Goal: Task Accomplishment & Management: Complete application form

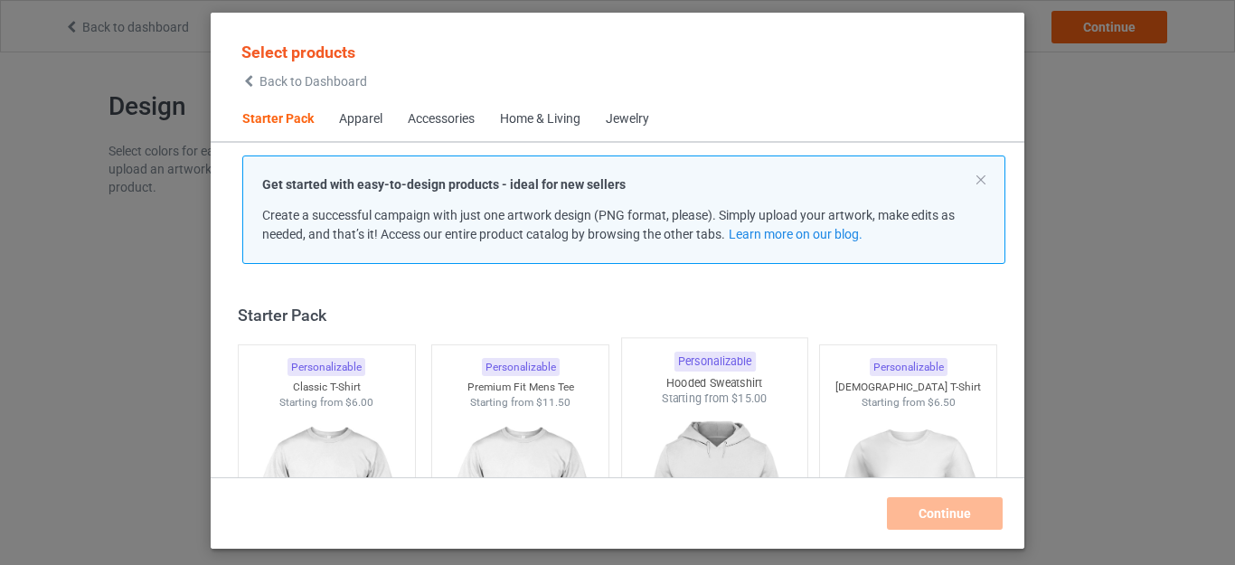
click at [703, 427] on img at bounding box center [714, 513] width 170 height 212
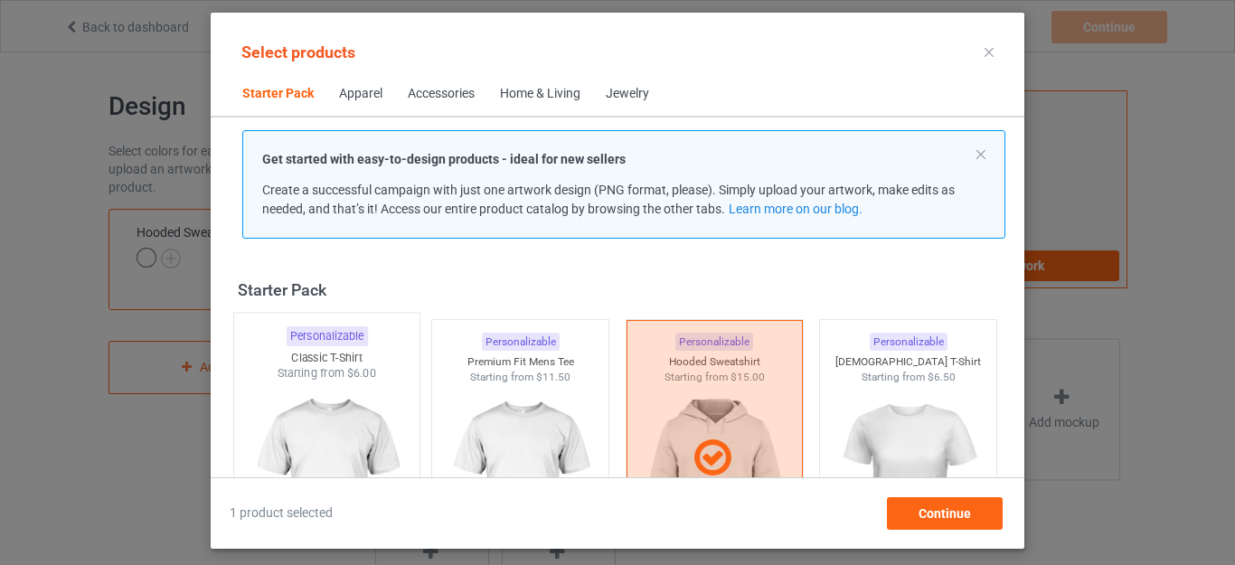
click at [388, 421] on img at bounding box center [326, 488] width 170 height 212
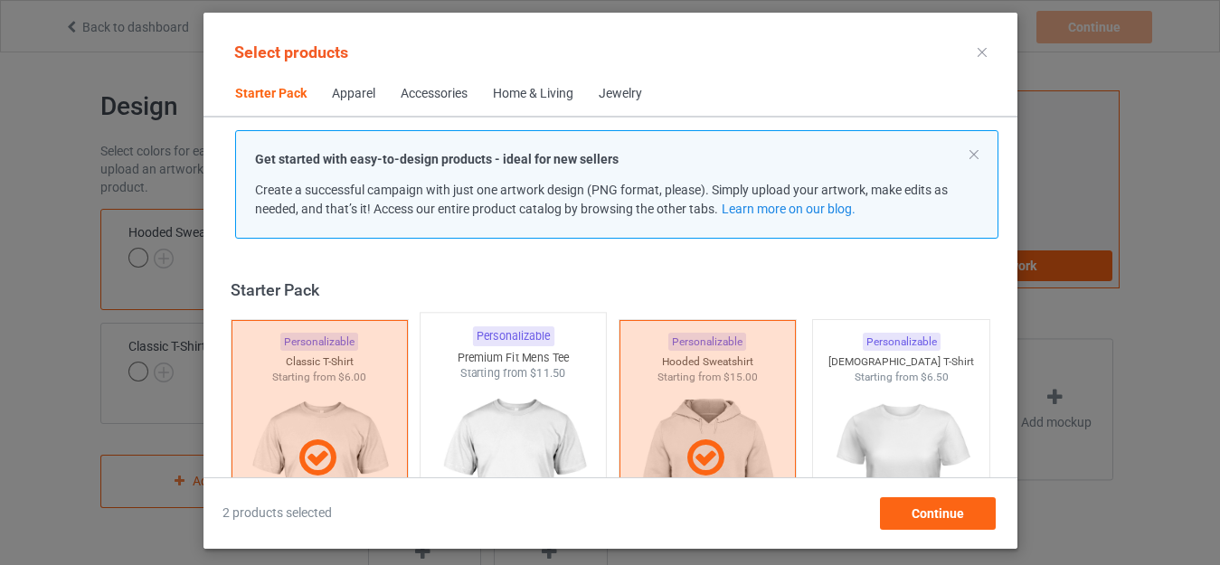
click at [491, 423] on img at bounding box center [513, 488] width 170 height 212
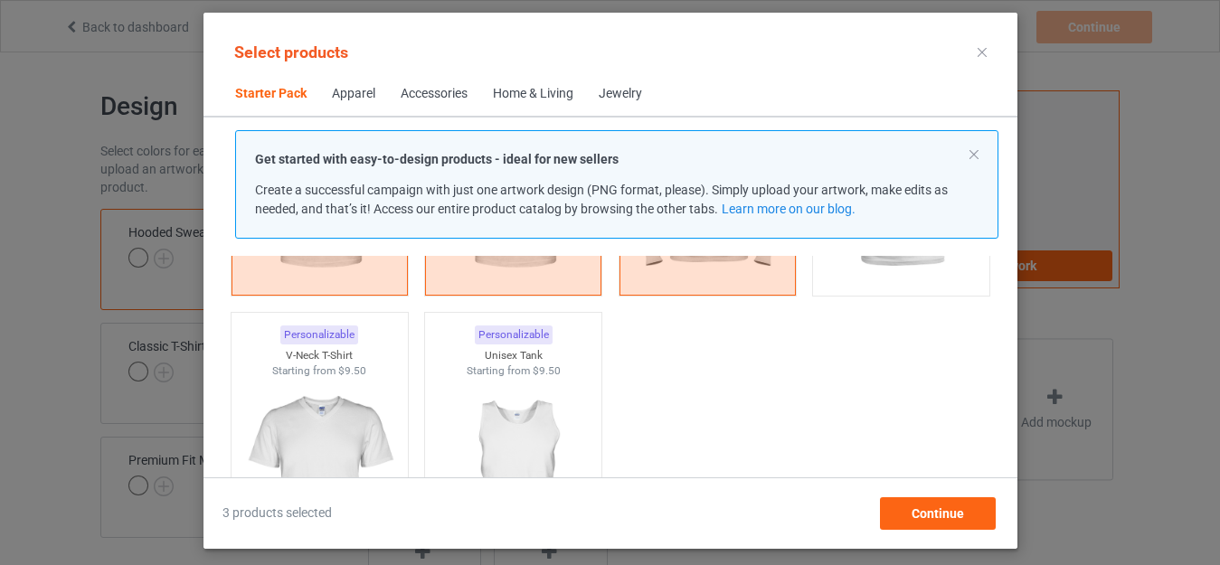
scroll to position [401, 0]
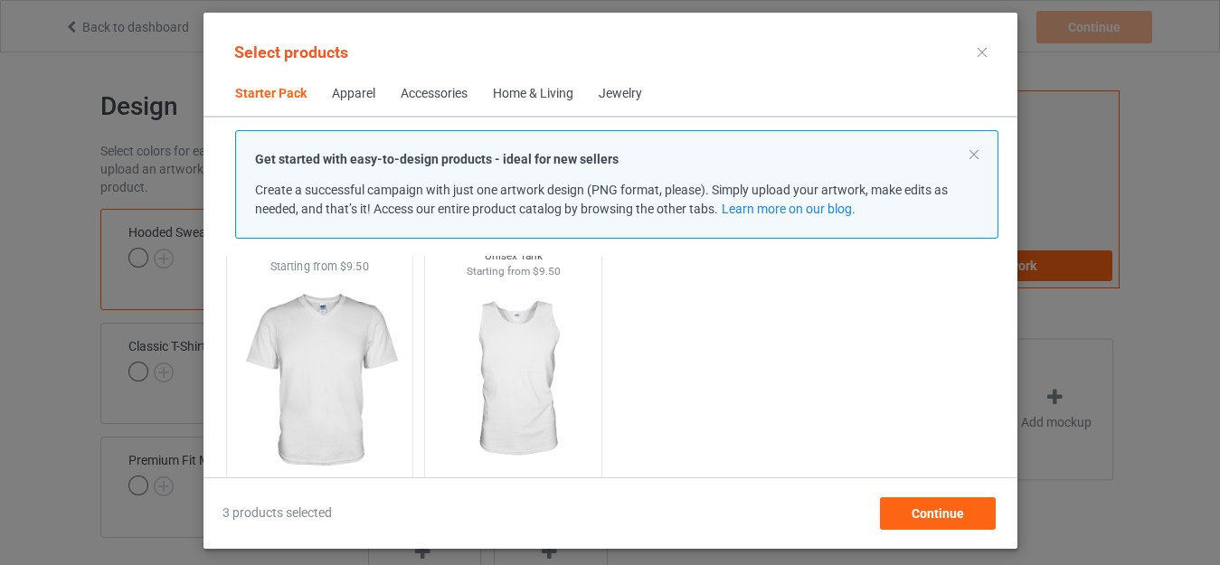
click at [501, 350] on img at bounding box center [513, 380] width 162 height 203
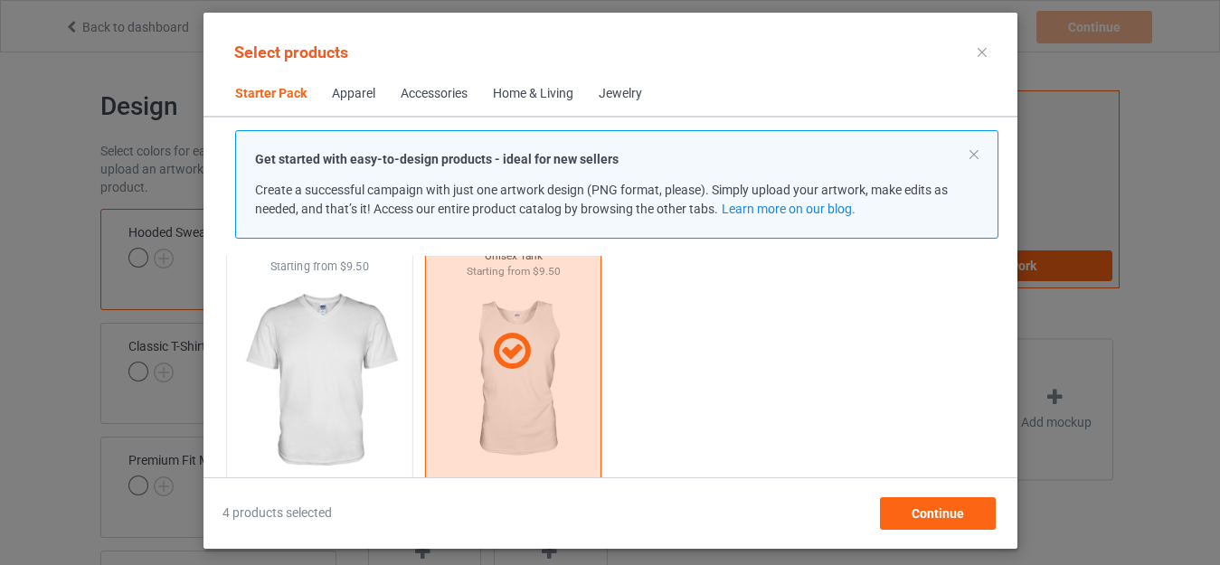
click at [335, 340] on img at bounding box center [319, 381] width 170 height 212
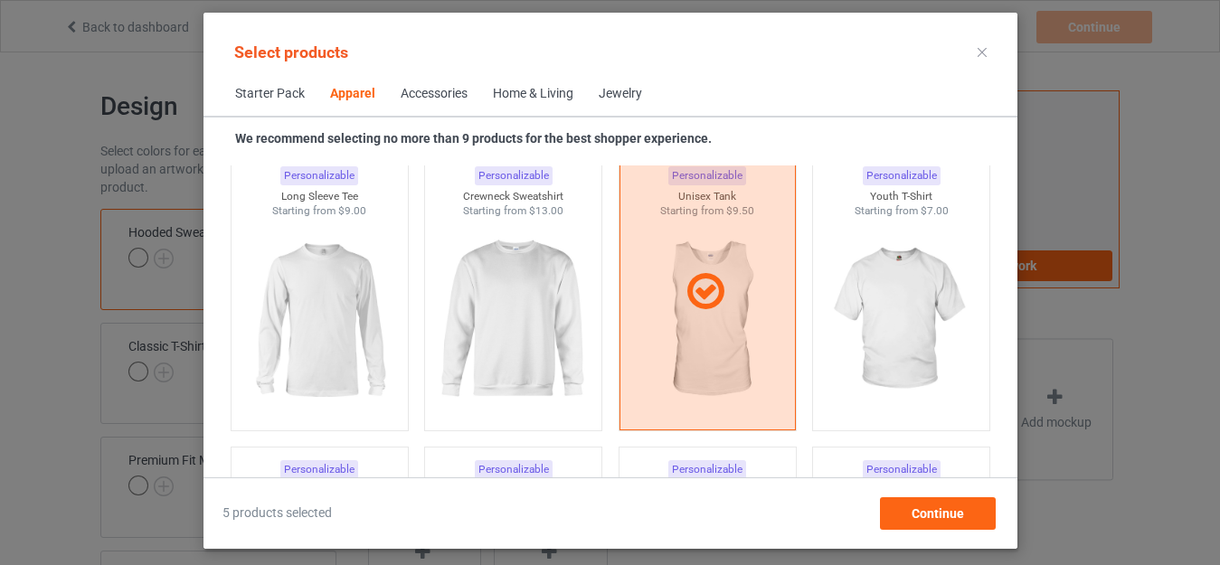
scroll to position [1341, 0]
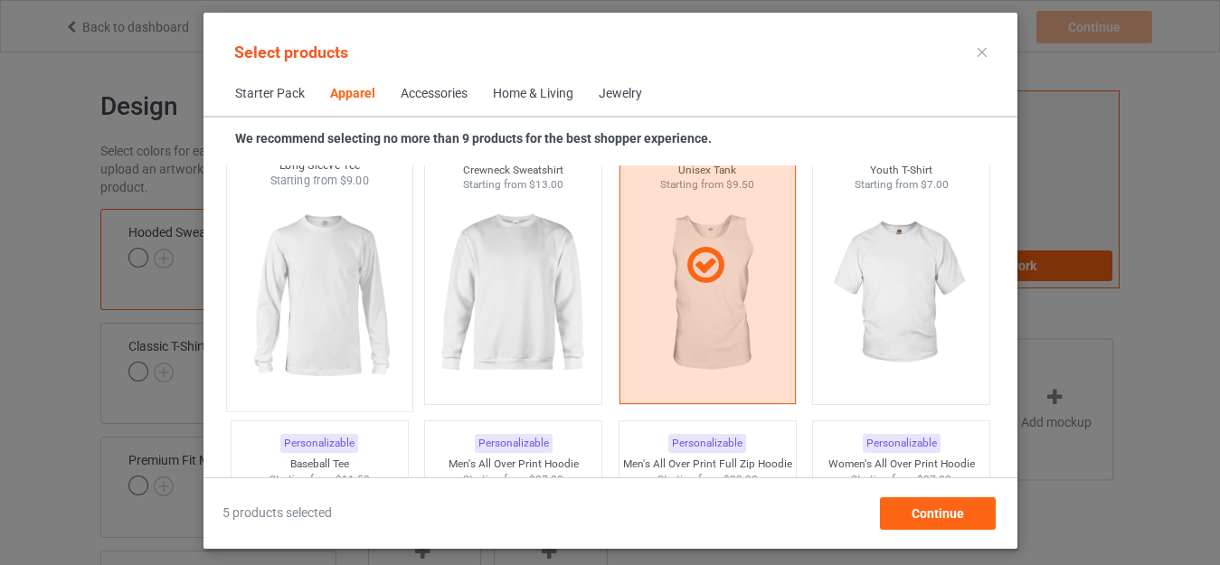
click at [573, 348] on img at bounding box center [513, 294] width 162 height 203
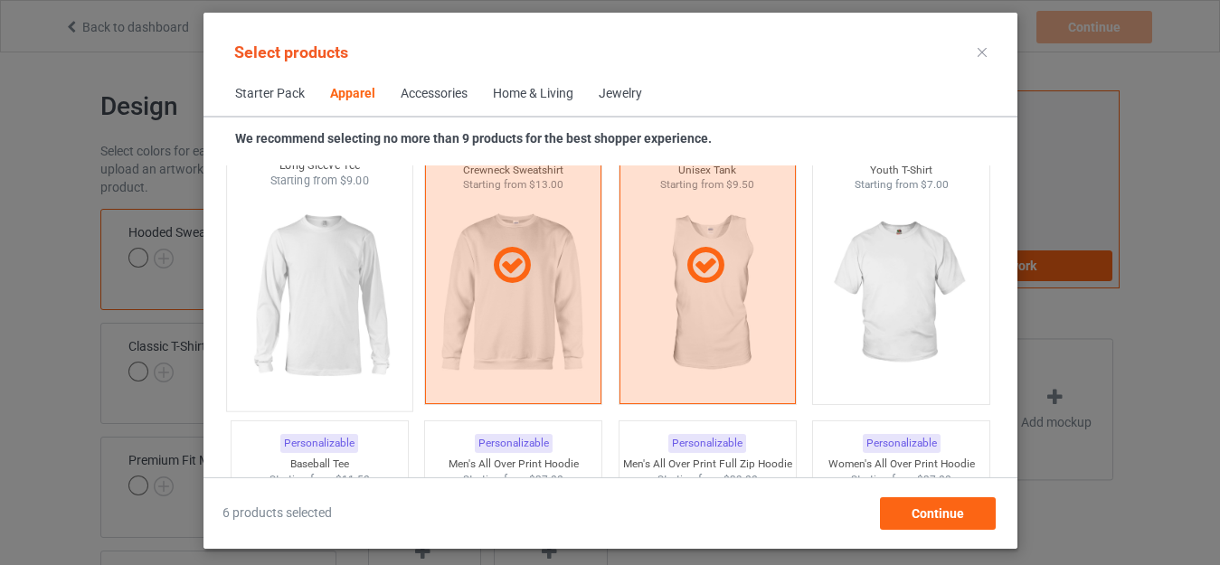
click at [297, 266] on img at bounding box center [319, 295] width 170 height 212
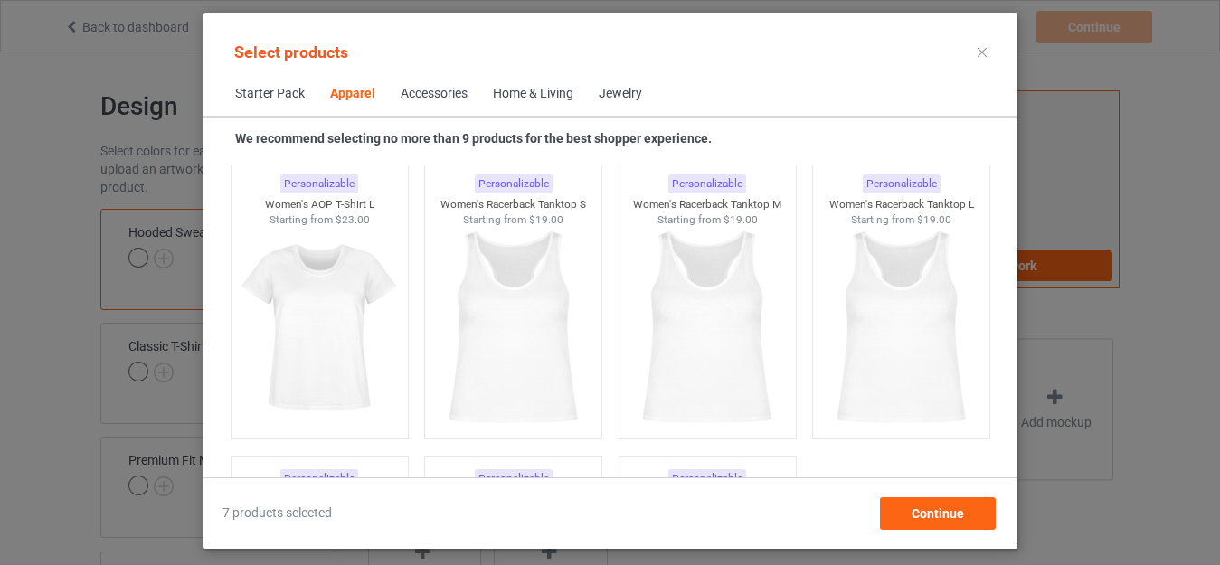
scroll to position [3403, 0]
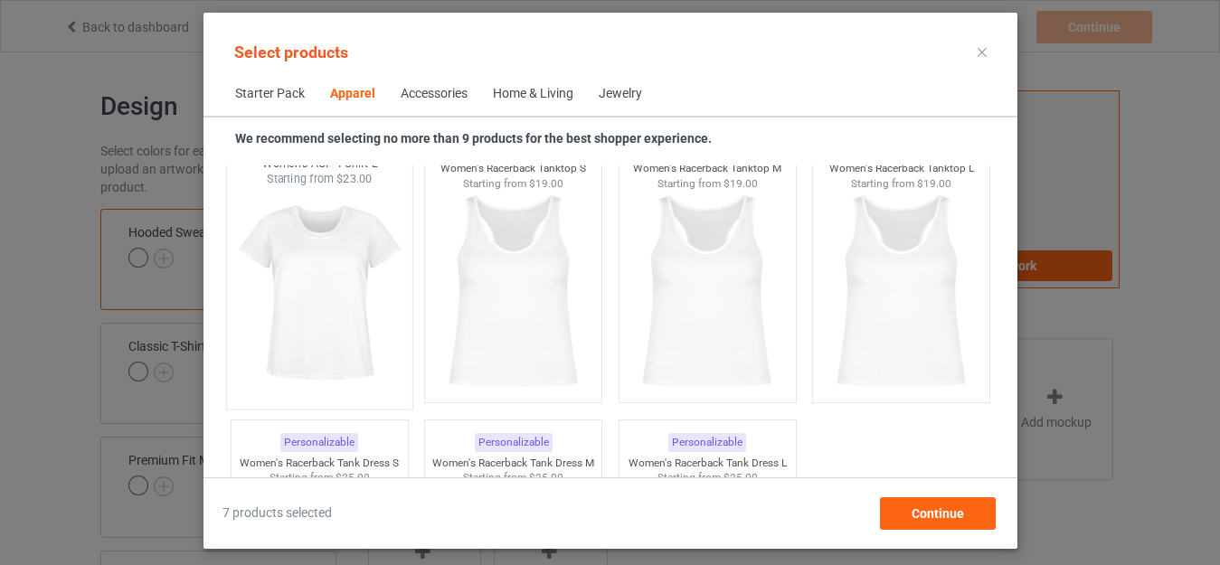
click at [395, 305] on img at bounding box center [319, 293] width 170 height 212
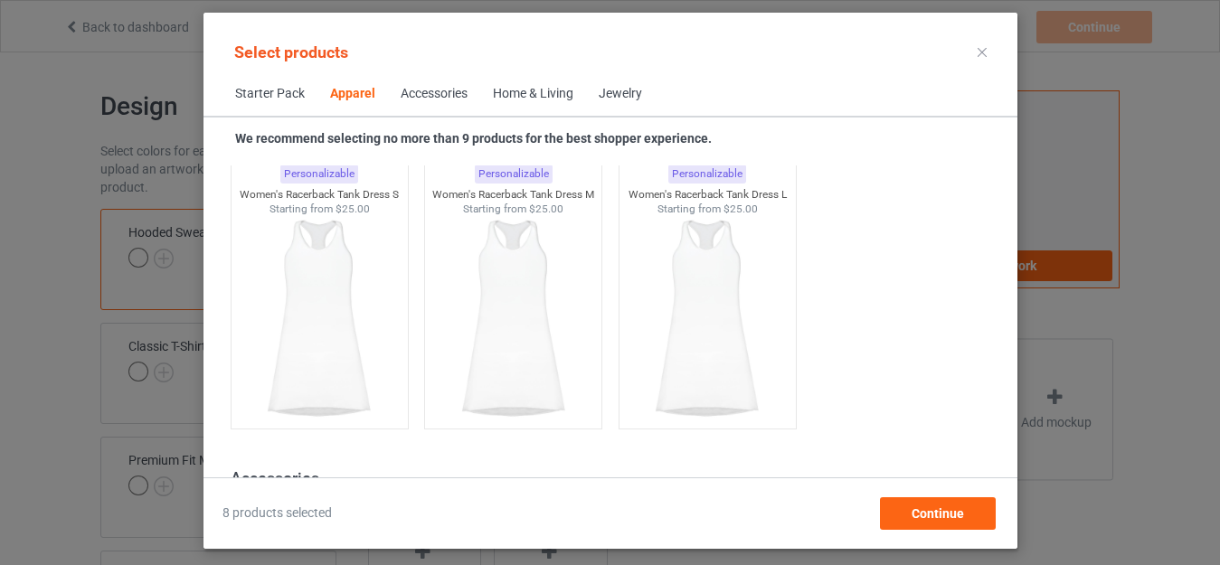
scroll to position [3692, 0]
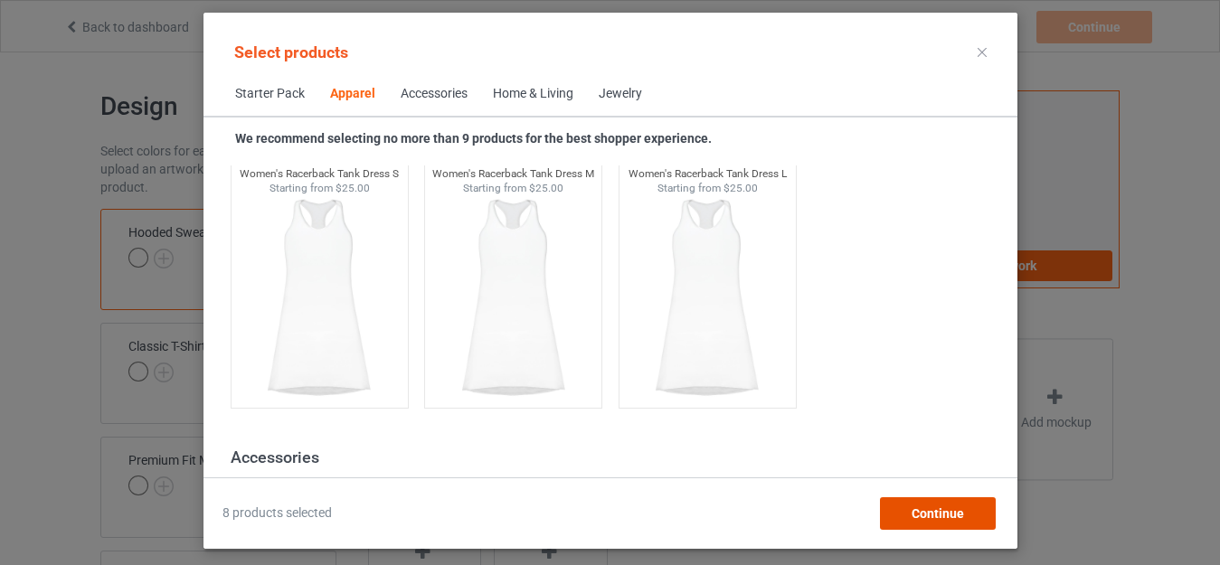
click at [929, 515] on span "Continue" at bounding box center [937, 513] width 52 height 14
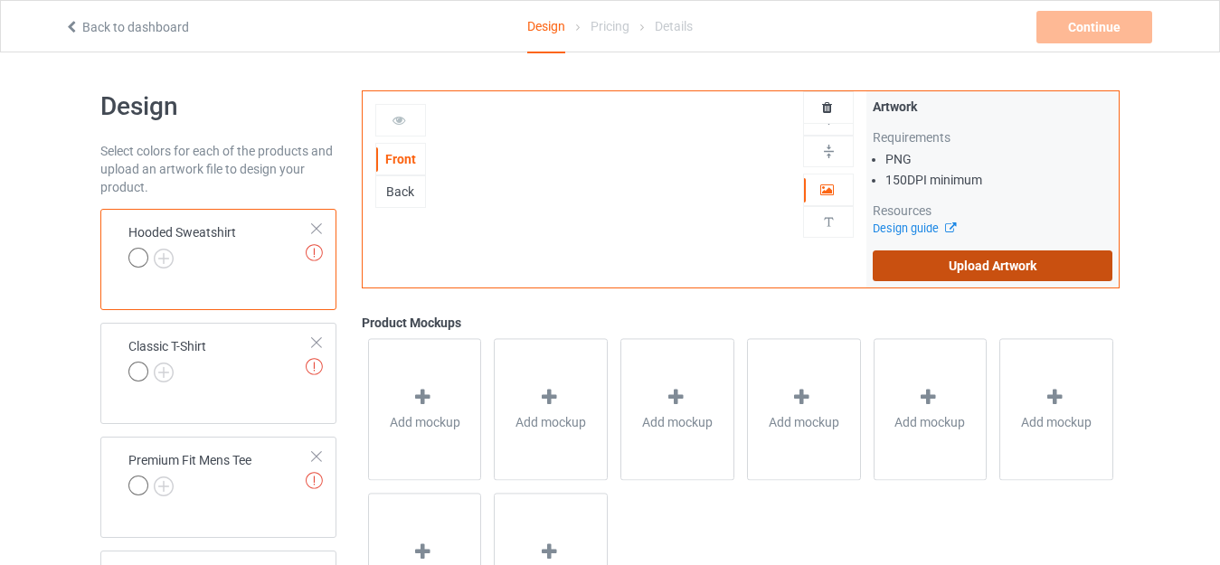
click at [902, 258] on label "Upload Artwork" at bounding box center [993, 265] width 240 height 31
click at [0, 0] on input "Upload Artwork" at bounding box center [0, 0] width 0 height 0
click at [900, 261] on label "Upload Artwork" at bounding box center [993, 265] width 240 height 31
click at [0, 0] on input "Upload Artwork" at bounding box center [0, 0] width 0 height 0
click at [996, 261] on label "Upload Artwork" at bounding box center [993, 265] width 240 height 31
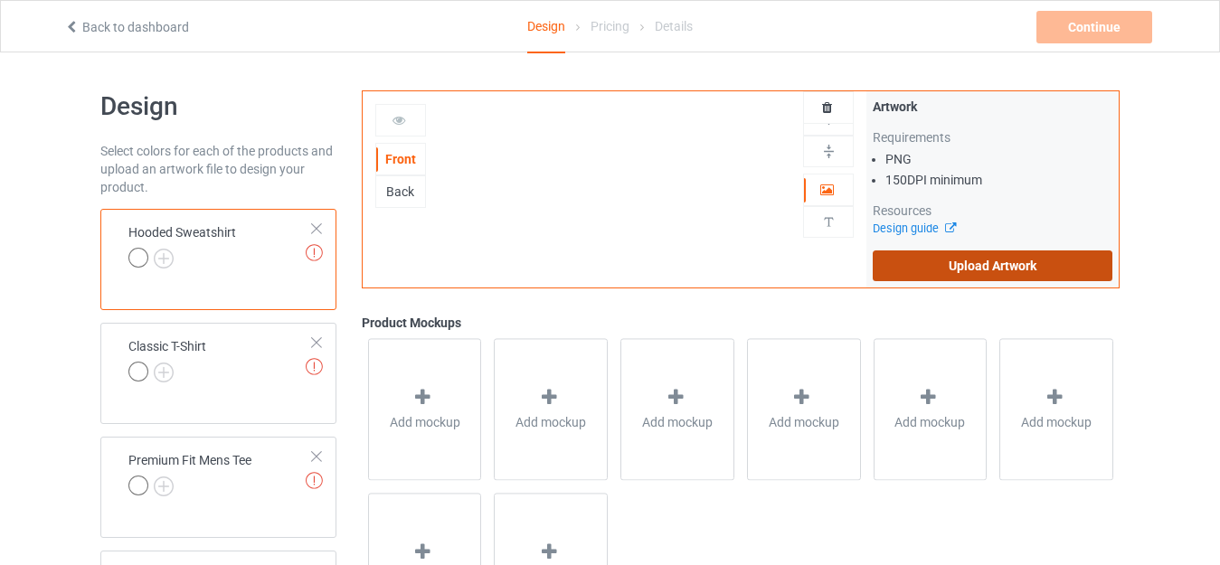
click at [0, 0] on input "Upload Artwork" at bounding box center [0, 0] width 0 height 0
click at [1050, 260] on label "Upload Artwork" at bounding box center [993, 265] width 240 height 31
click at [0, 0] on input "Upload Artwork" at bounding box center [0, 0] width 0 height 0
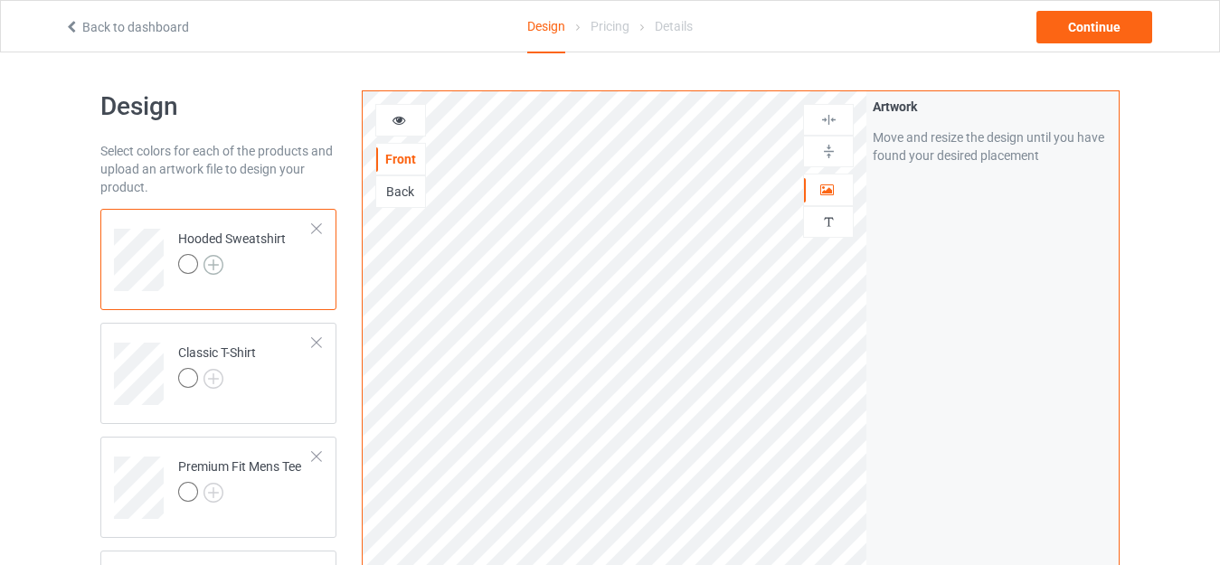
click at [217, 258] on img at bounding box center [213, 265] width 20 height 20
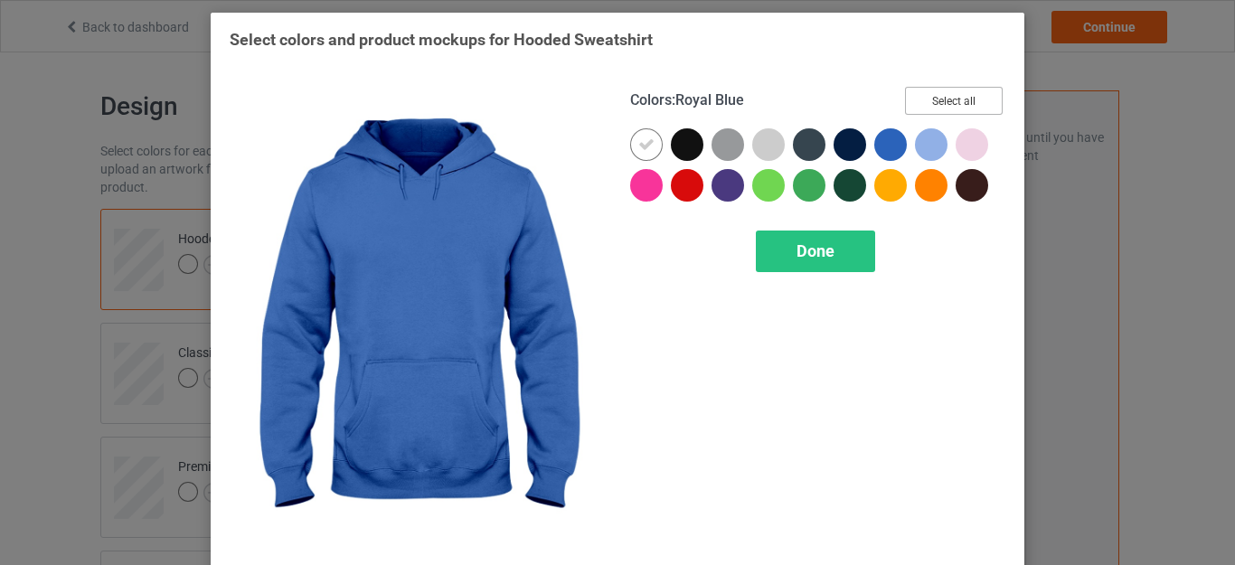
click at [905, 111] on button "Select all" at bounding box center [954, 101] width 98 height 28
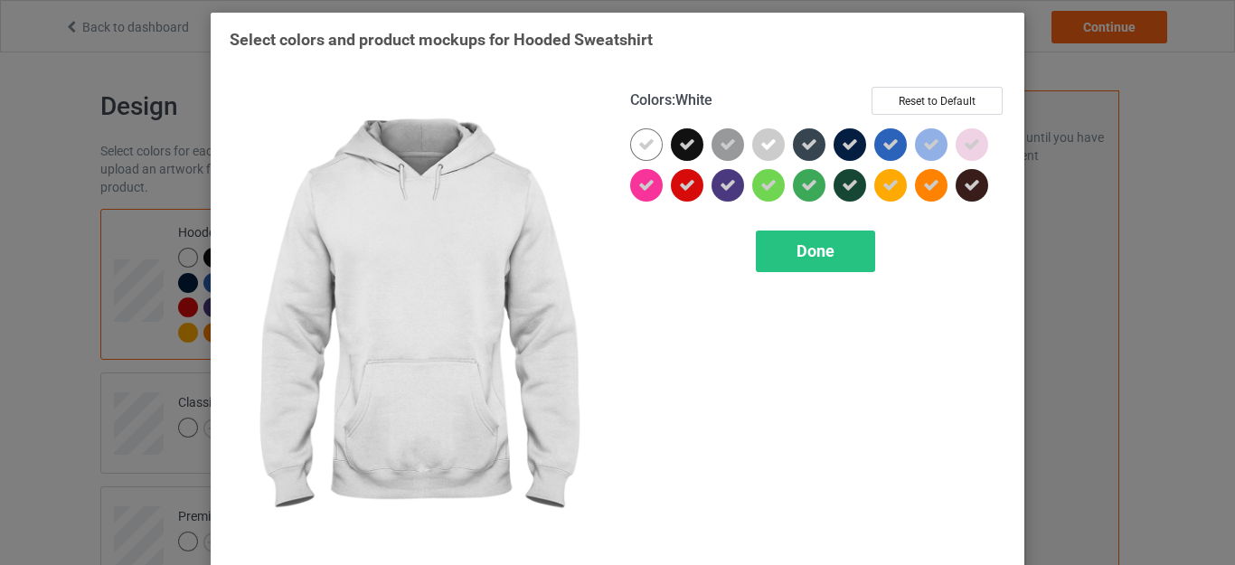
click at [630, 150] on div at bounding box center [646, 144] width 33 height 33
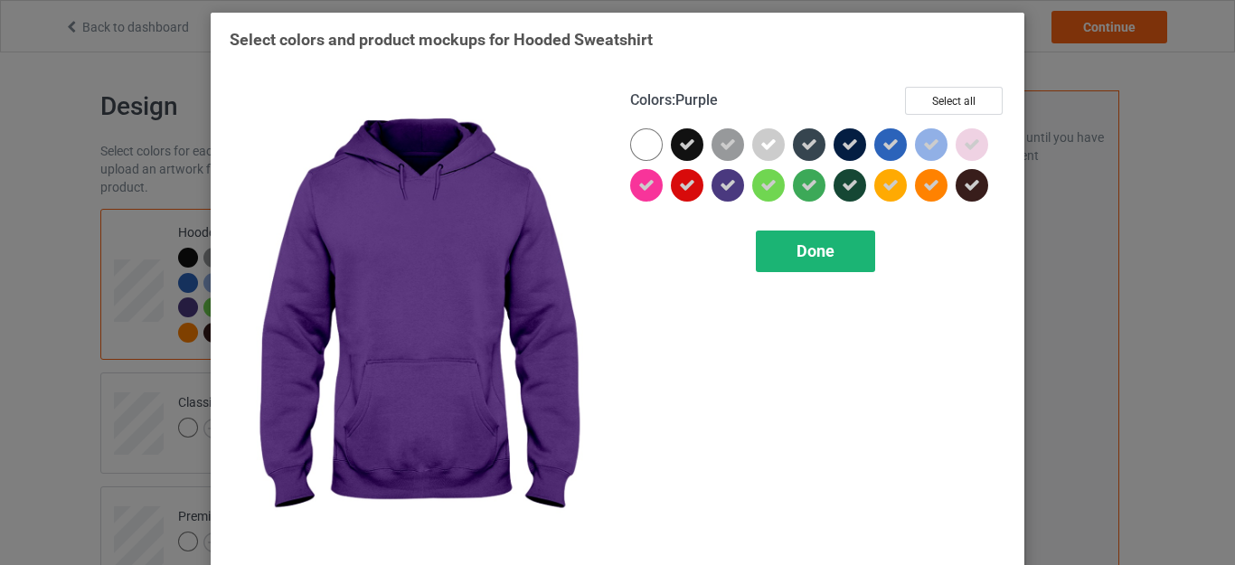
click at [774, 242] on div "Done" at bounding box center [815, 252] width 119 height 42
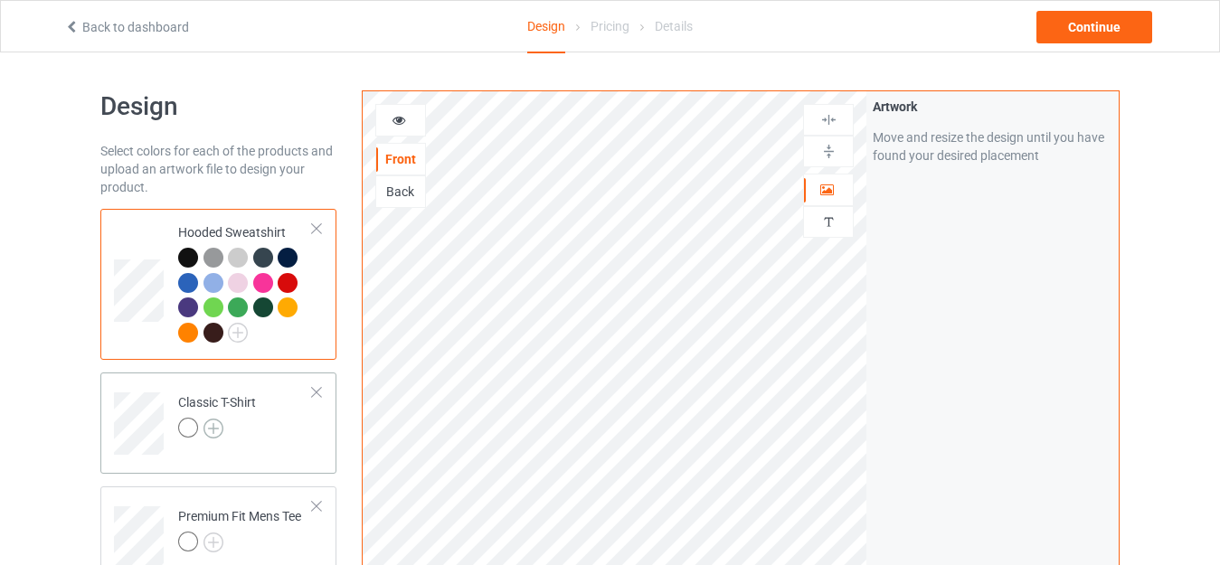
click at [214, 428] on img at bounding box center [213, 429] width 20 height 20
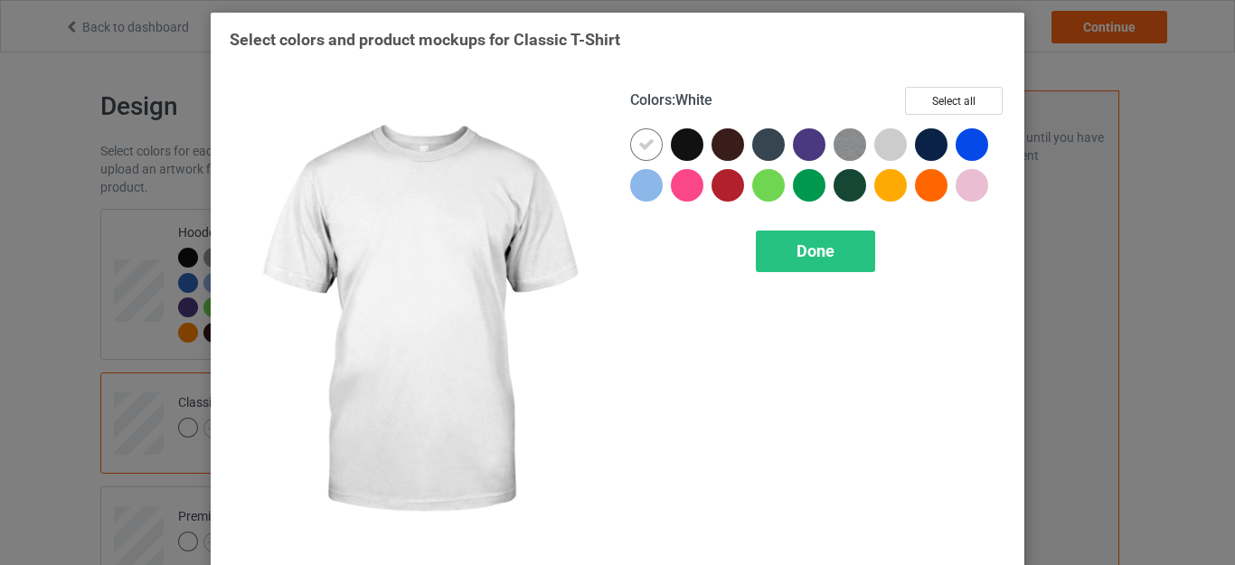
click at [645, 143] on icon at bounding box center [646, 145] width 16 height 16
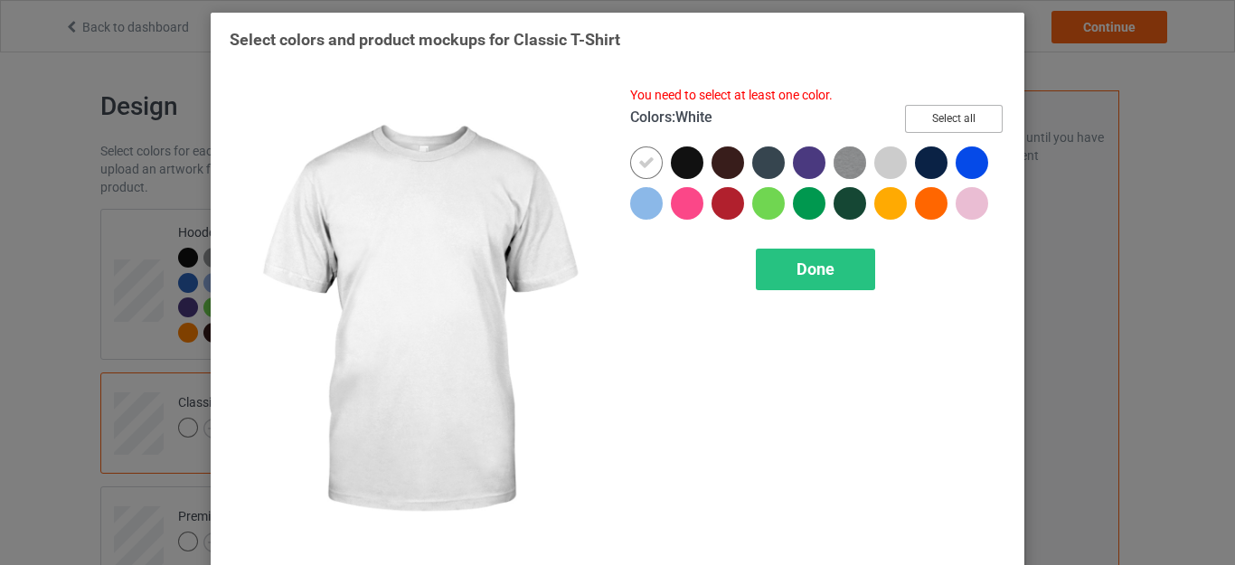
click at [950, 120] on button "Select all" at bounding box center [954, 119] width 98 height 28
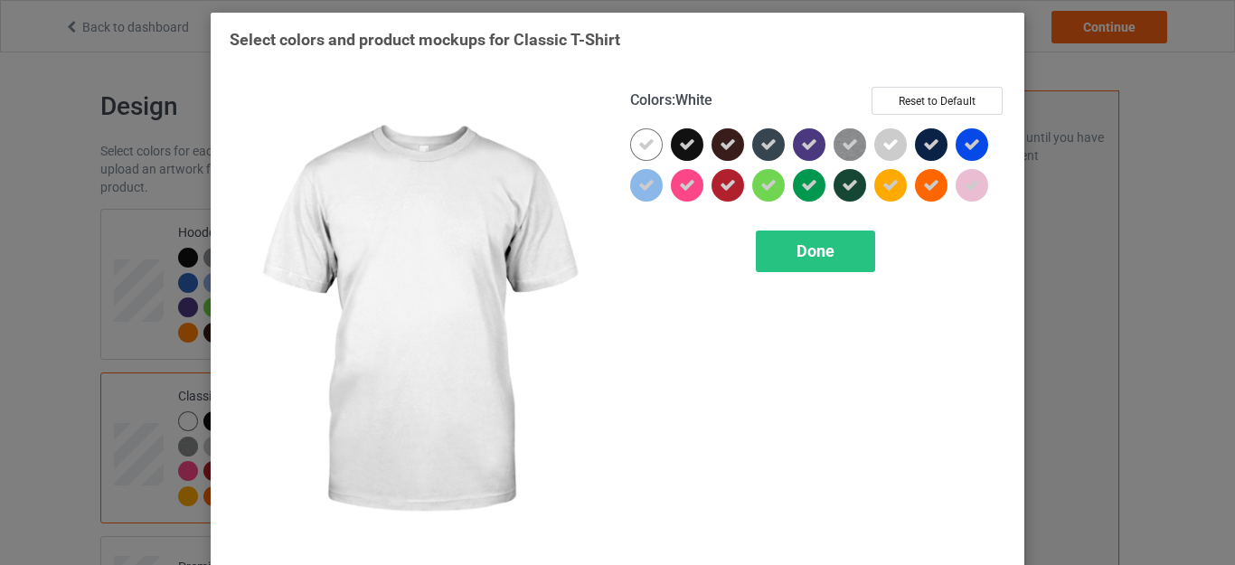
click at [651, 150] on div at bounding box center [646, 144] width 33 height 33
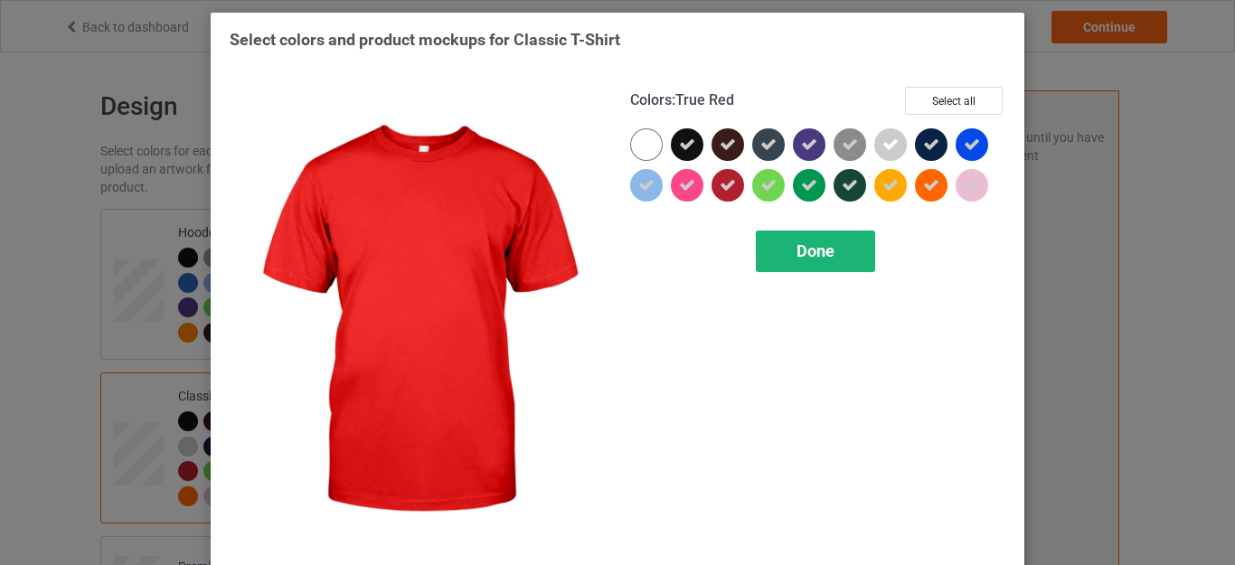
click at [788, 241] on div "Done" at bounding box center [815, 252] width 119 height 42
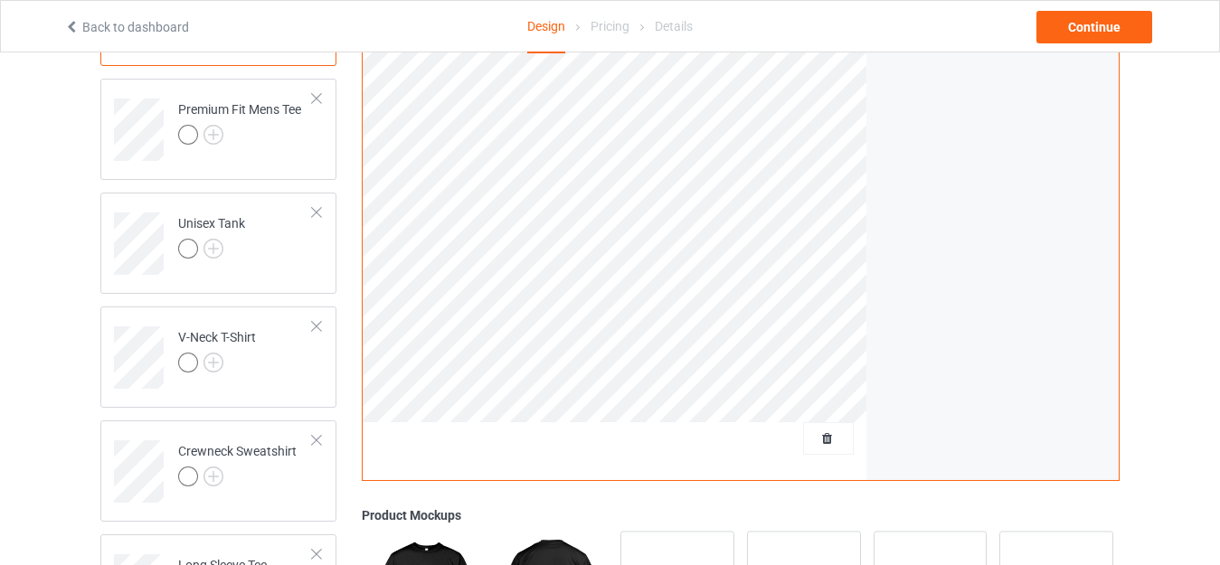
scroll to position [505, 0]
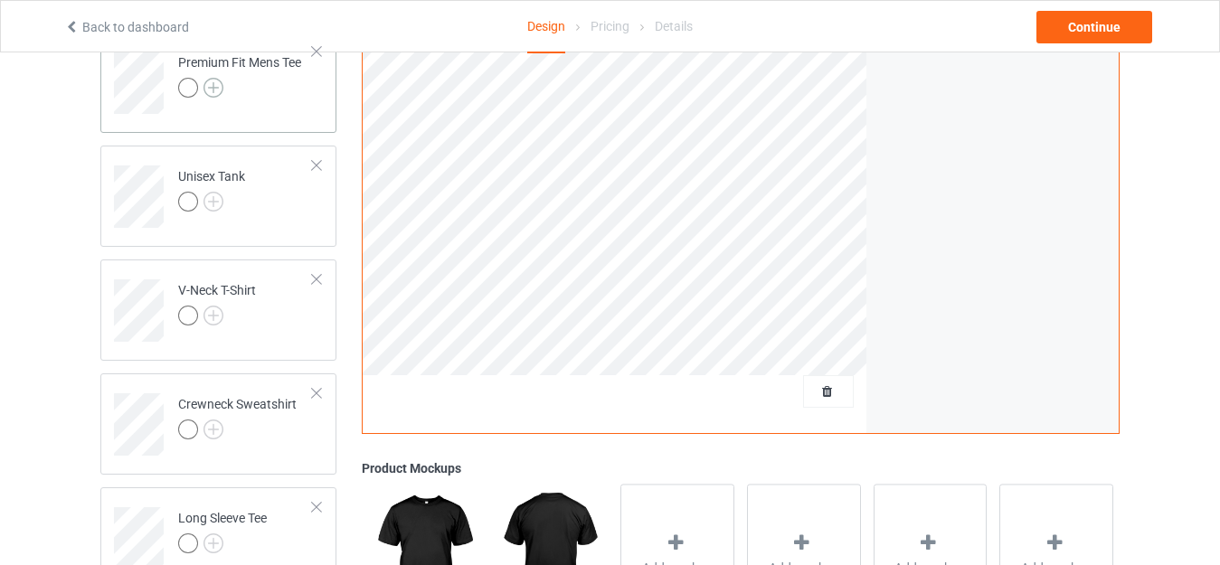
click at [214, 88] on img at bounding box center [213, 88] width 20 height 20
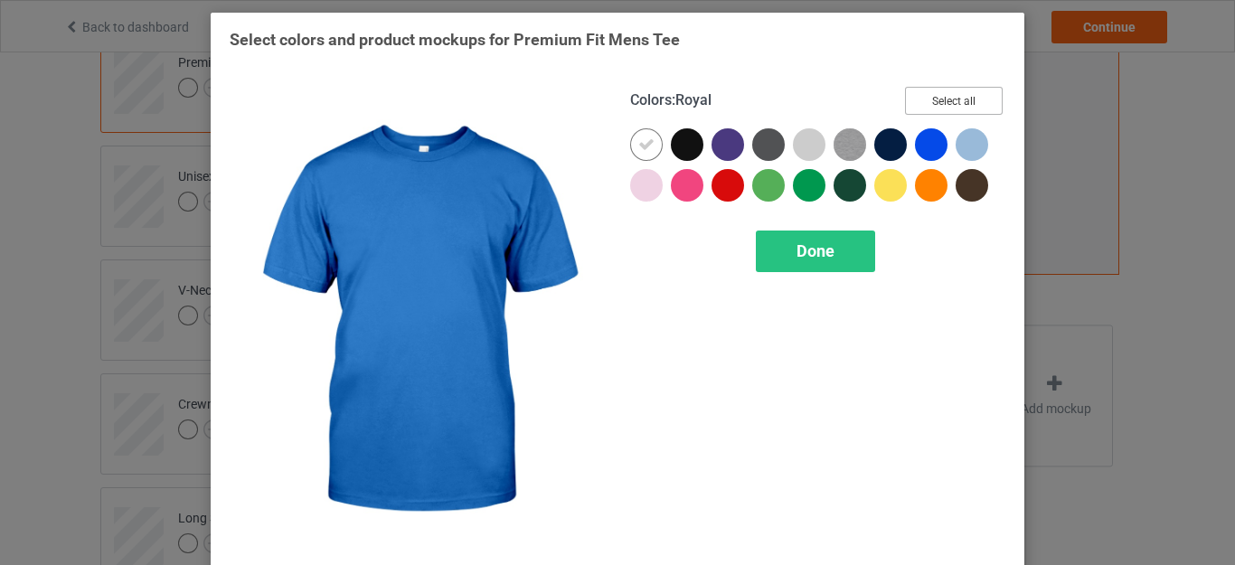
click at [934, 102] on button "Select all" at bounding box center [954, 101] width 98 height 28
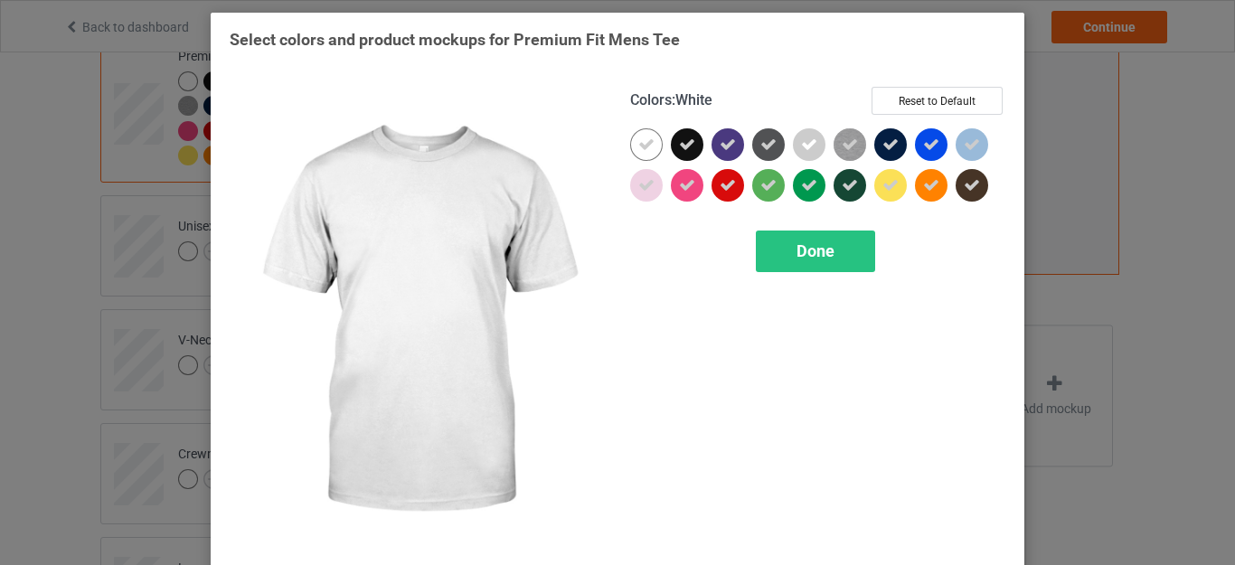
click at [645, 145] on icon at bounding box center [646, 145] width 16 height 16
click at [820, 251] on span "Done" at bounding box center [816, 250] width 38 height 19
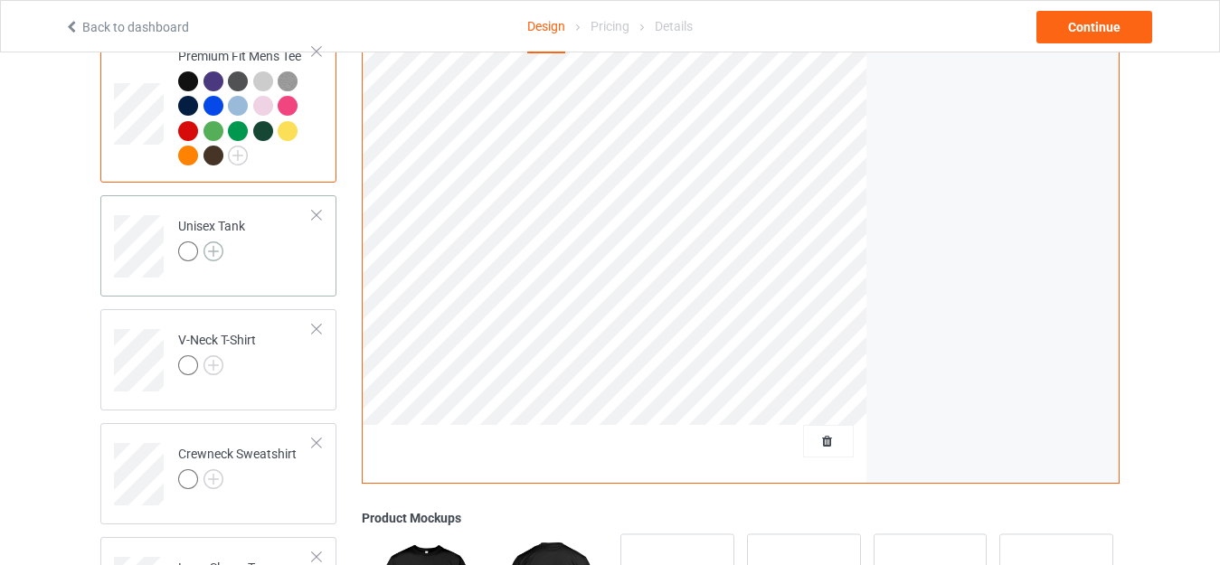
click at [219, 254] on img at bounding box center [213, 251] width 20 height 20
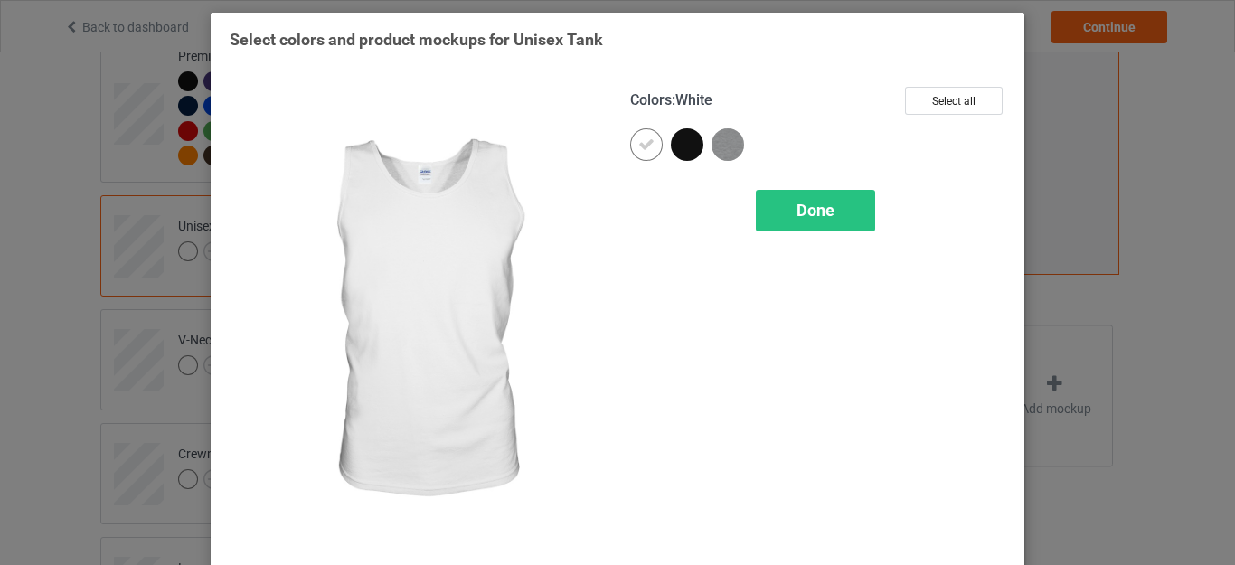
click at [647, 145] on icon at bounding box center [646, 145] width 16 height 16
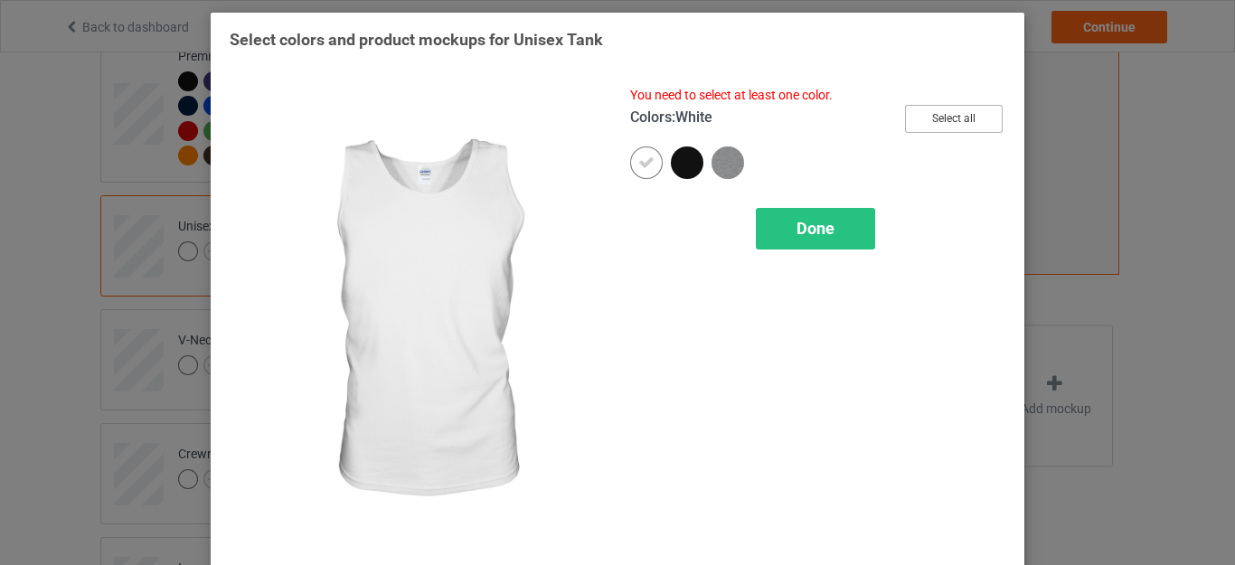
click at [926, 117] on button "Select all" at bounding box center [954, 119] width 98 height 28
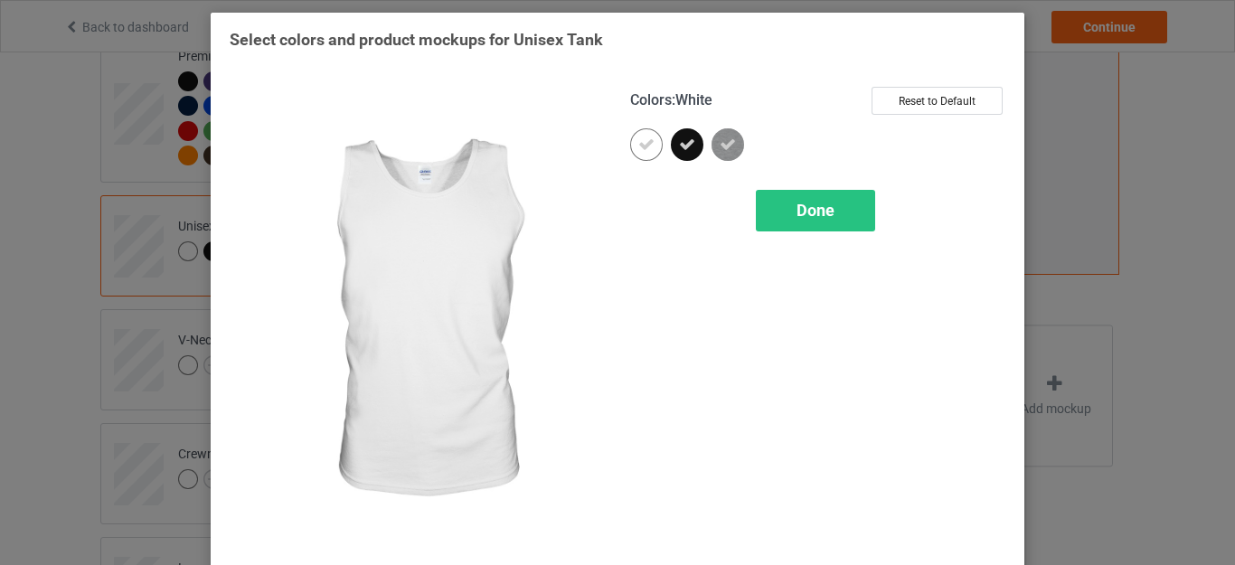
drag, startPoint x: 645, startPoint y: 142, endPoint x: 734, endPoint y: 158, distance: 91.0
click at [645, 142] on icon at bounding box center [646, 145] width 16 height 16
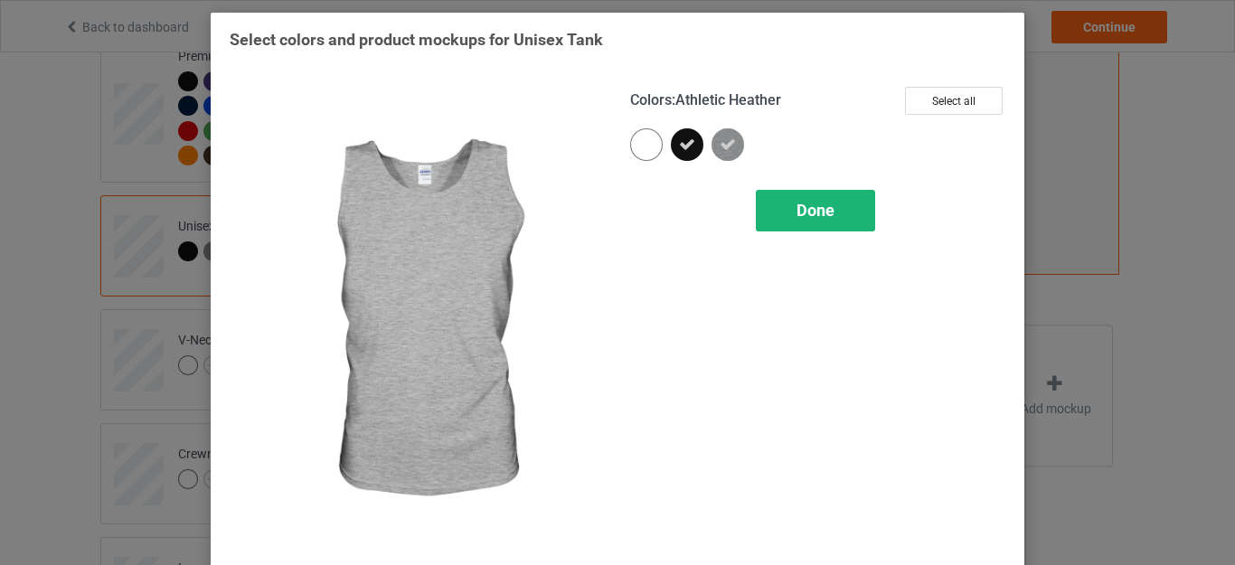
click at [798, 204] on span "Done" at bounding box center [816, 210] width 38 height 19
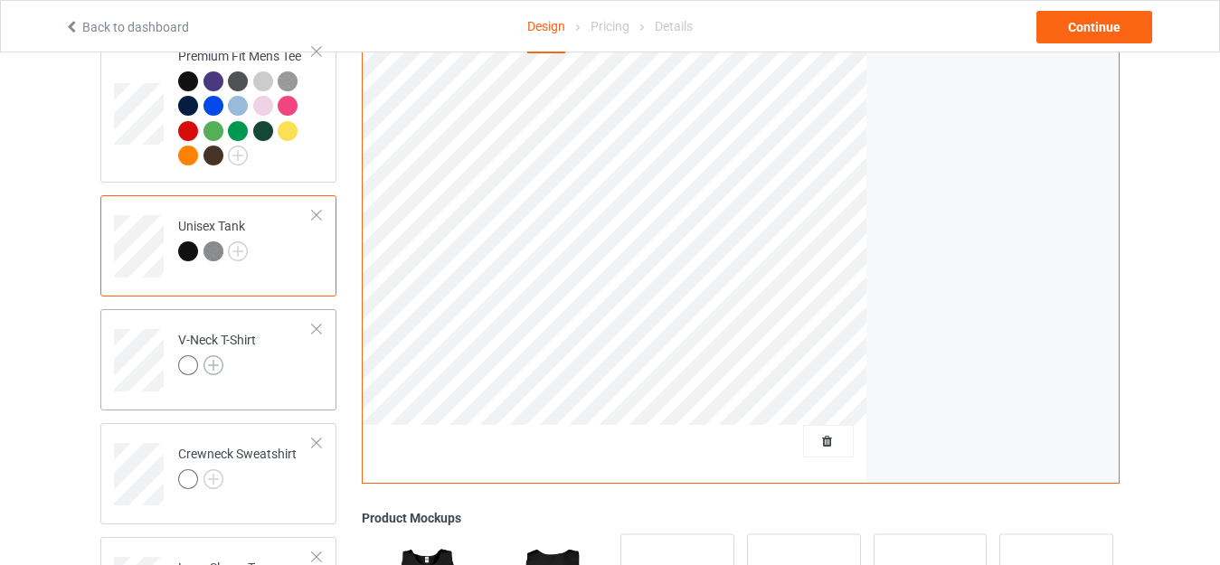
click at [213, 364] on img at bounding box center [213, 365] width 20 height 20
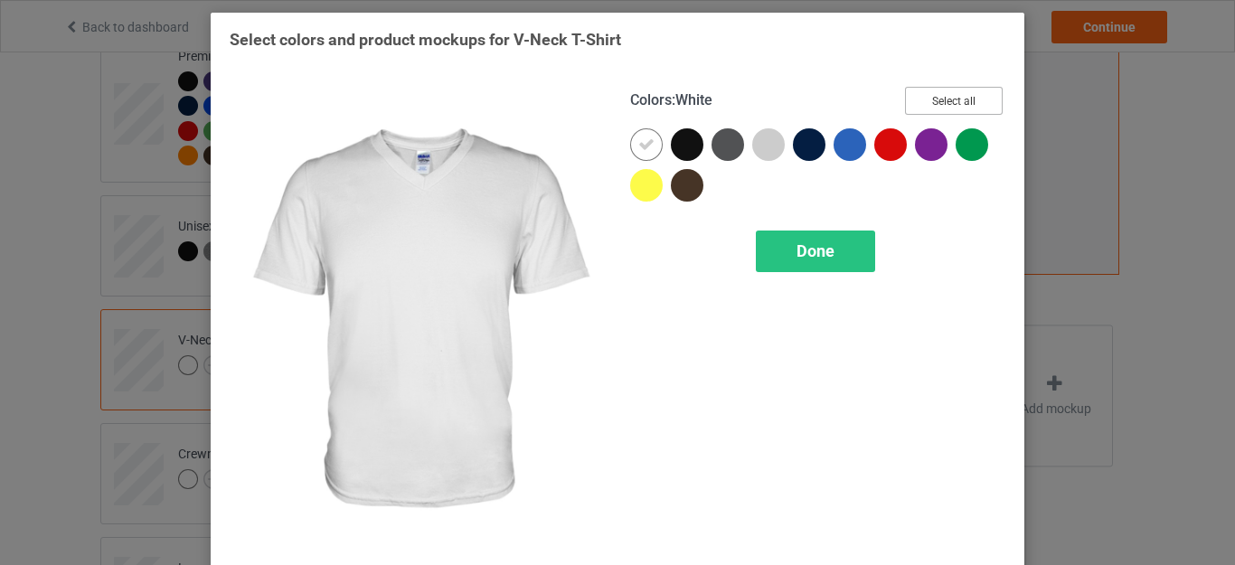
click at [922, 99] on button "Select all" at bounding box center [954, 101] width 98 height 28
click at [646, 140] on icon at bounding box center [646, 145] width 16 height 16
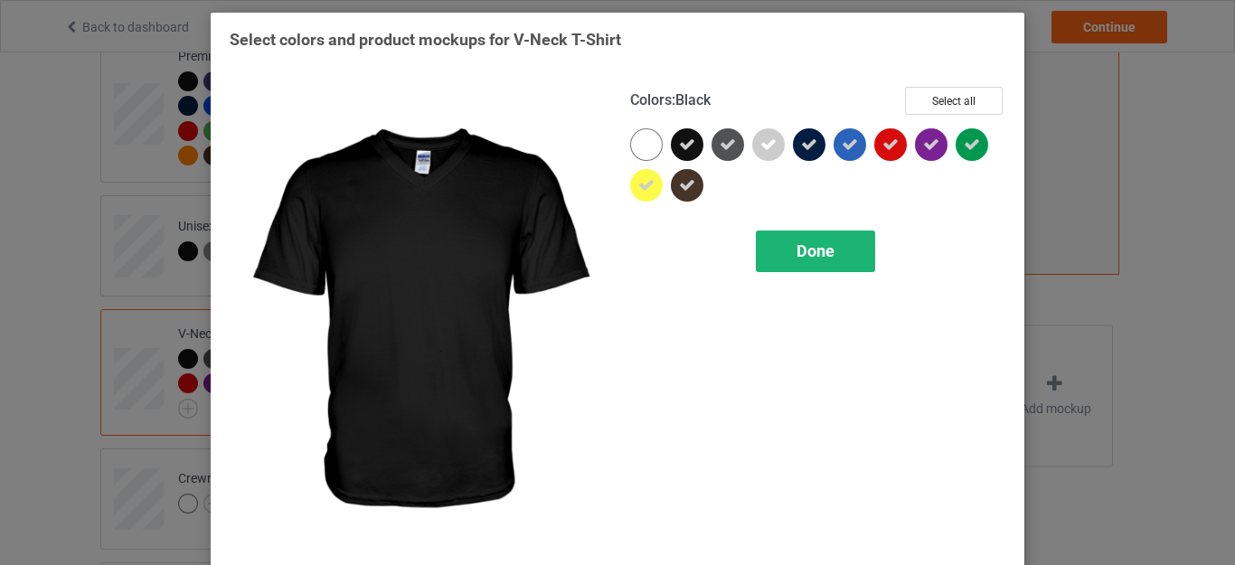
click at [786, 240] on div "Done" at bounding box center [815, 252] width 119 height 42
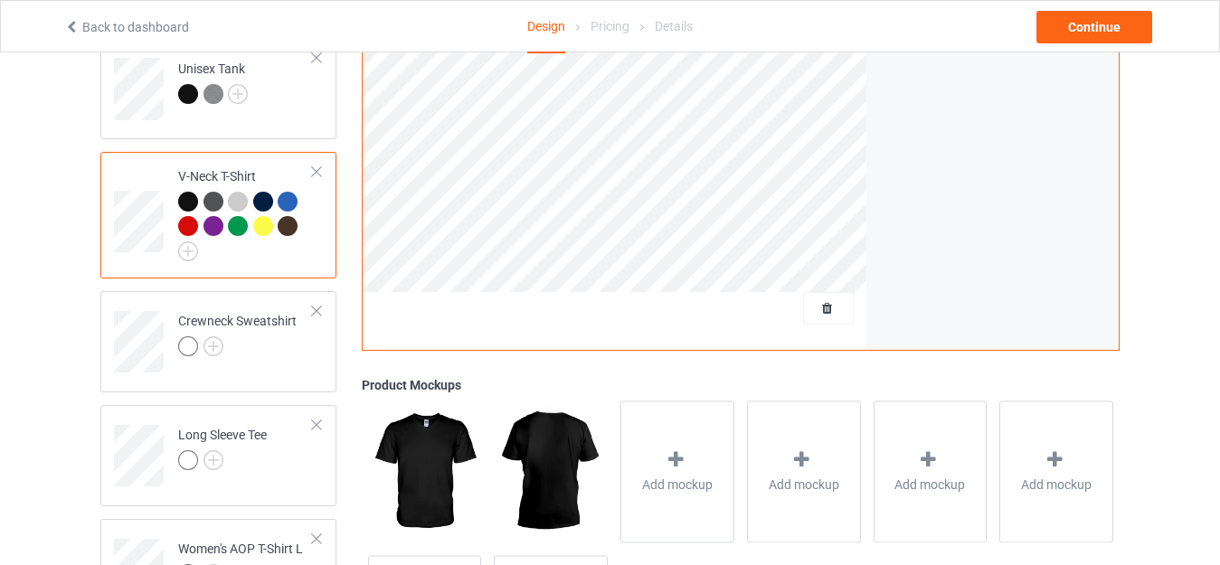
scroll to position [675, 0]
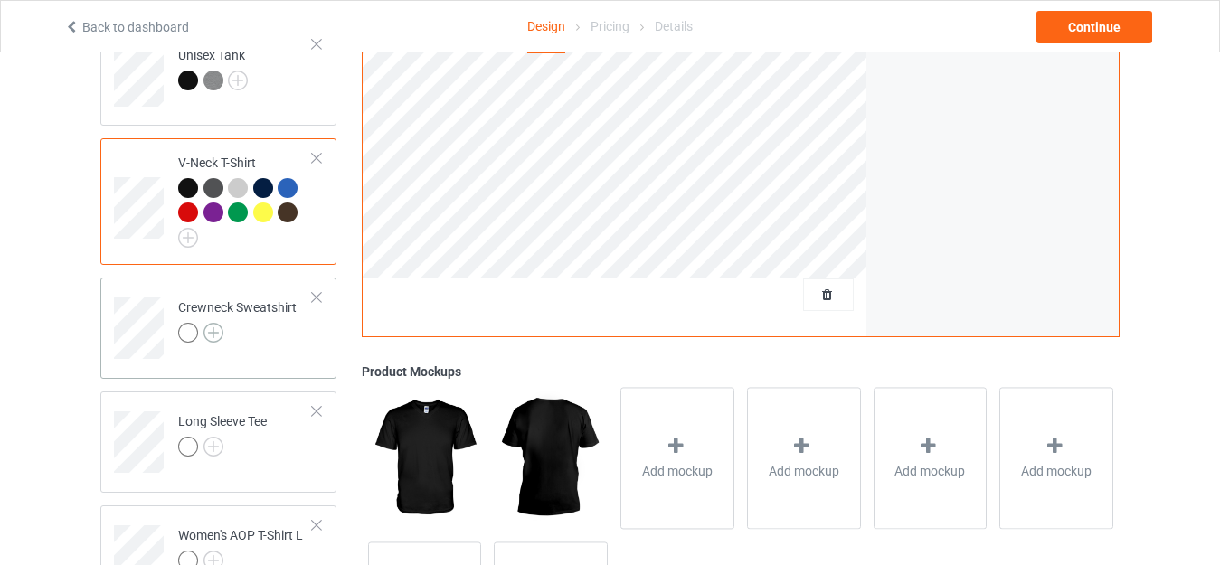
click at [221, 335] on img at bounding box center [213, 333] width 20 height 20
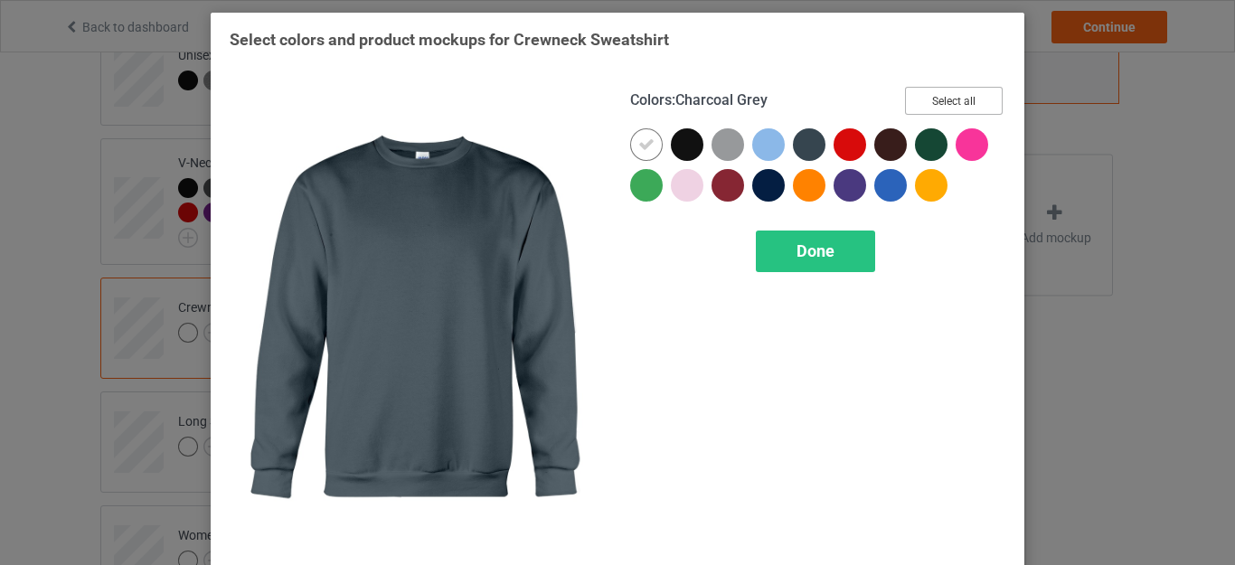
click at [964, 92] on button "Select all" at bounding box center [954, 101] width 98 height 28
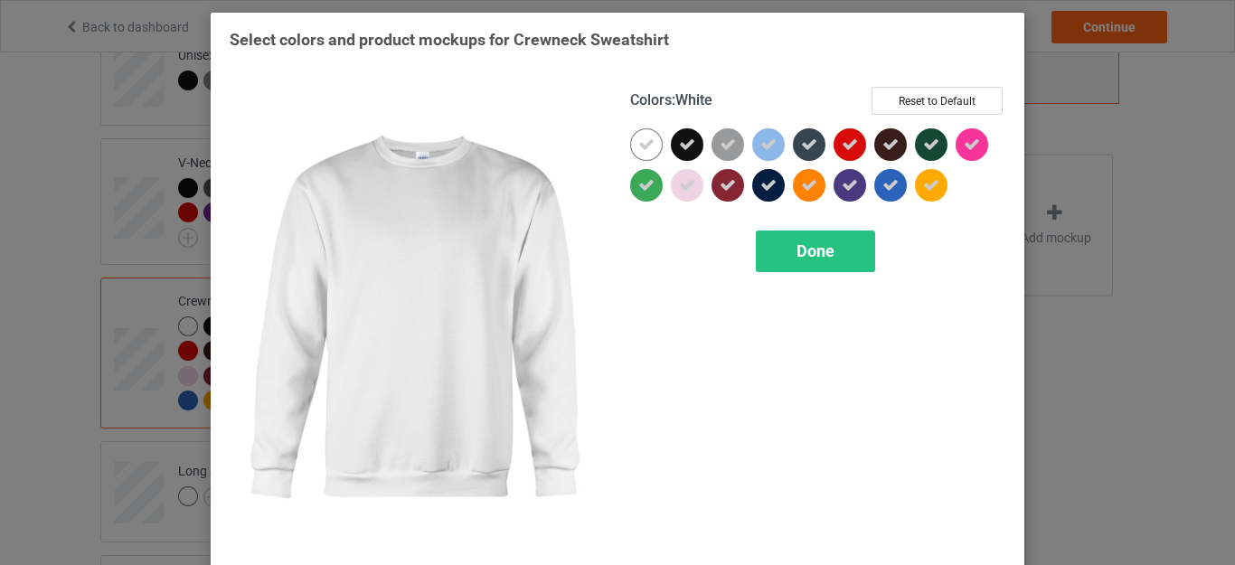
click at [651, 138] on div at bounding box center [646, 144] width 33 height 33
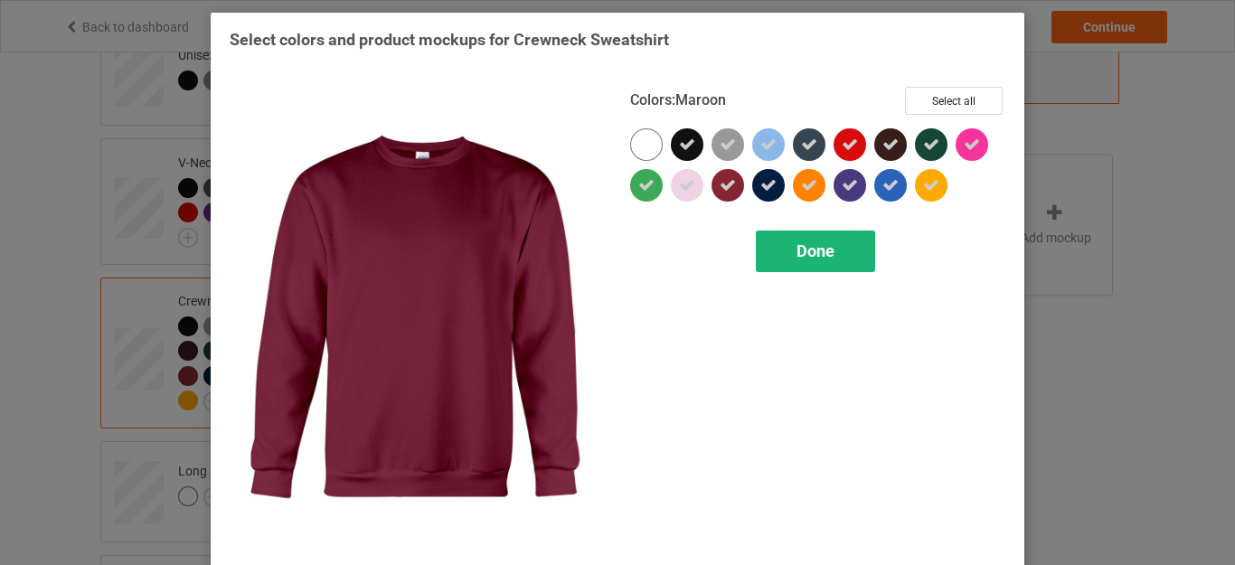
click at [797, 246] on span "Done" at bounding box center [816, 250] width 38 height 19
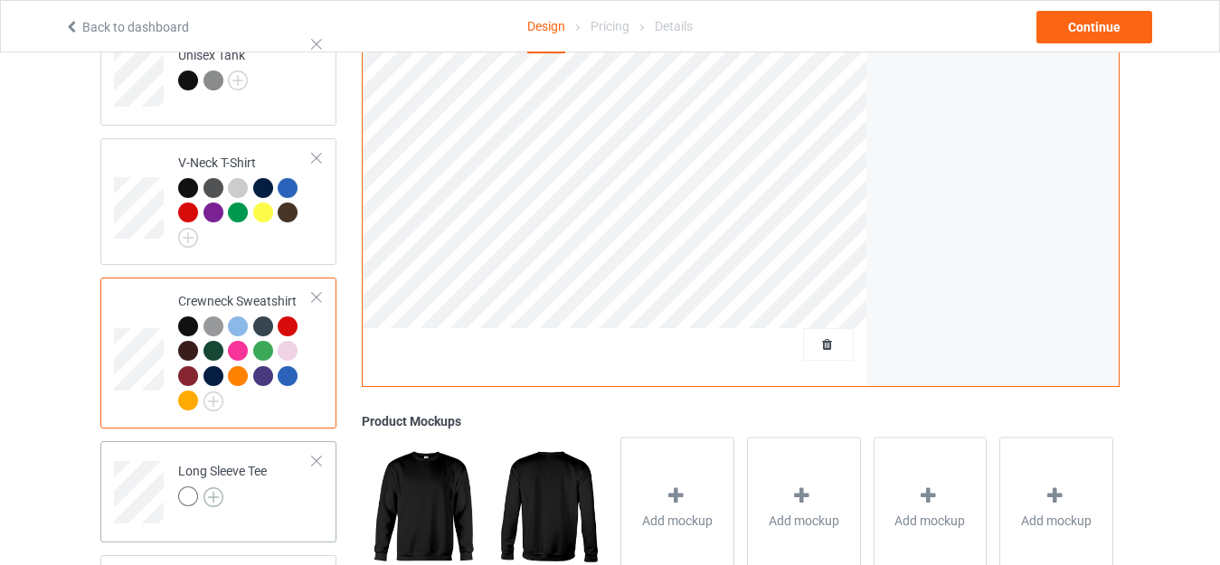
click at [205, 499] on img at bounding box center [213, 497] width 20 height 20
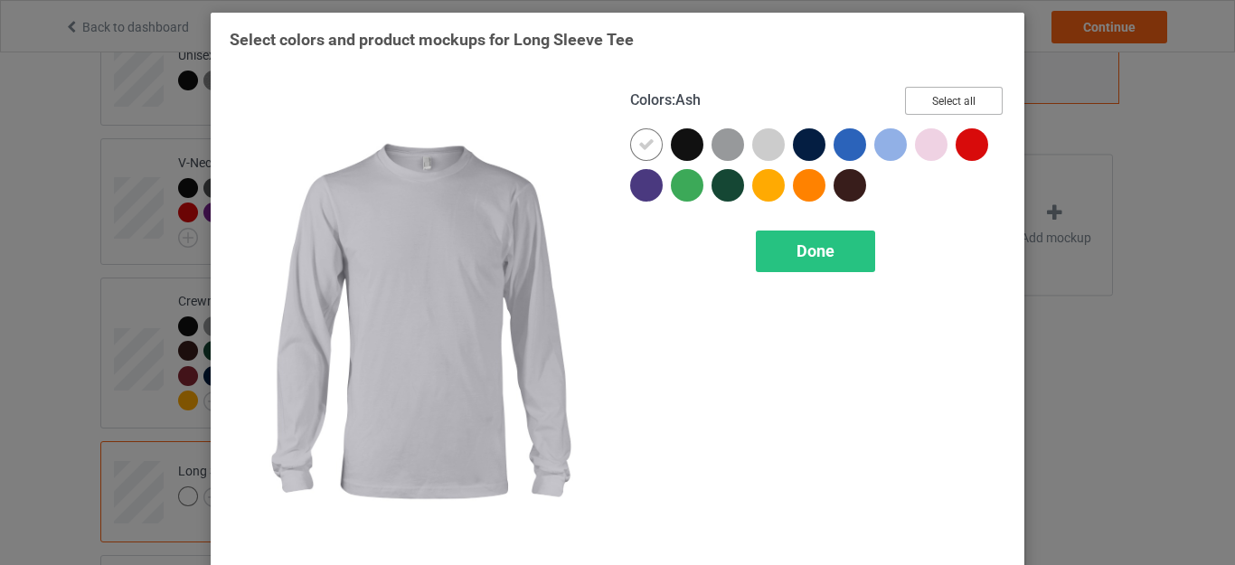
click at [907, 98] on button "Select all" at bounding box center [954, 101] width 98 height 28
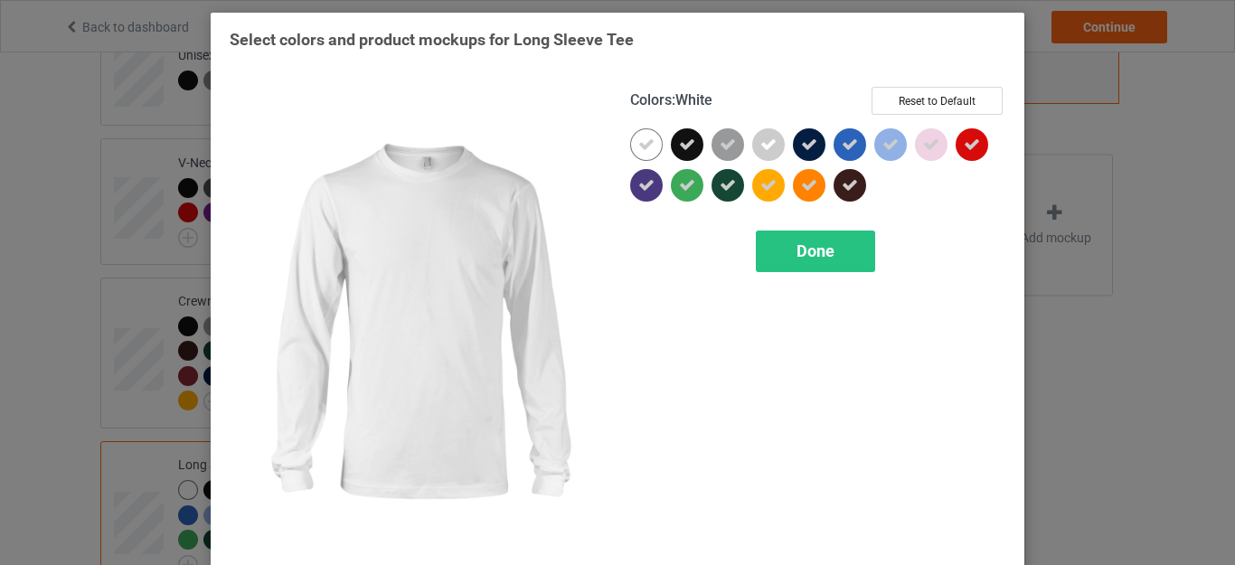
click at [641, 145] on icon at bounding box center [646, 145] width 16 height 16
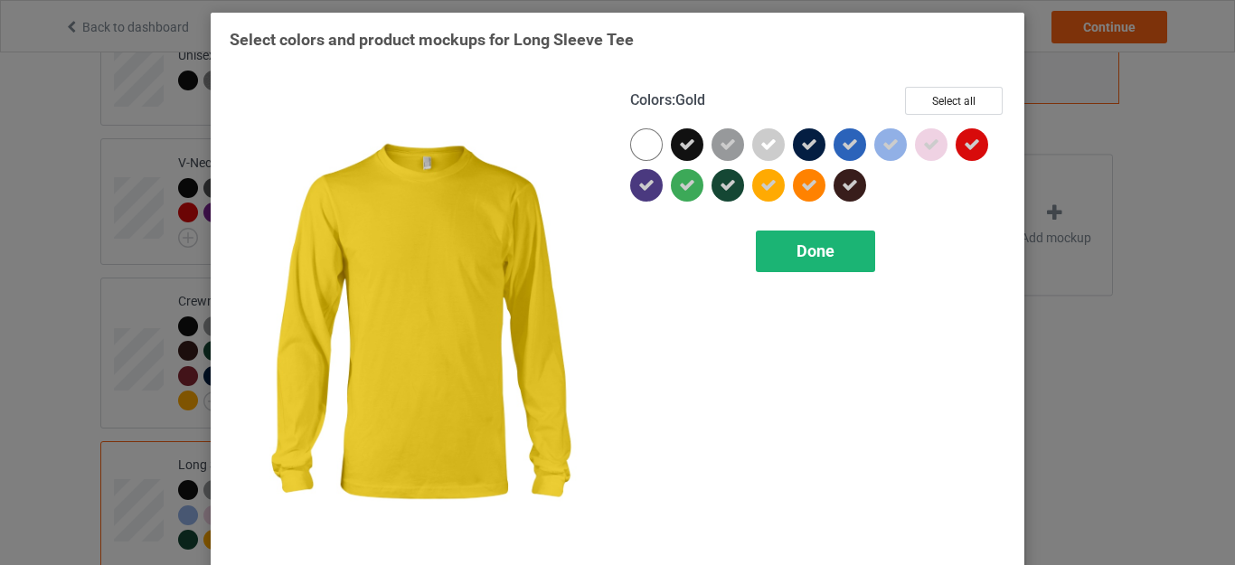
click at [787, 249] on div "Done" at bounding box center [815, 252] width 119 height 42
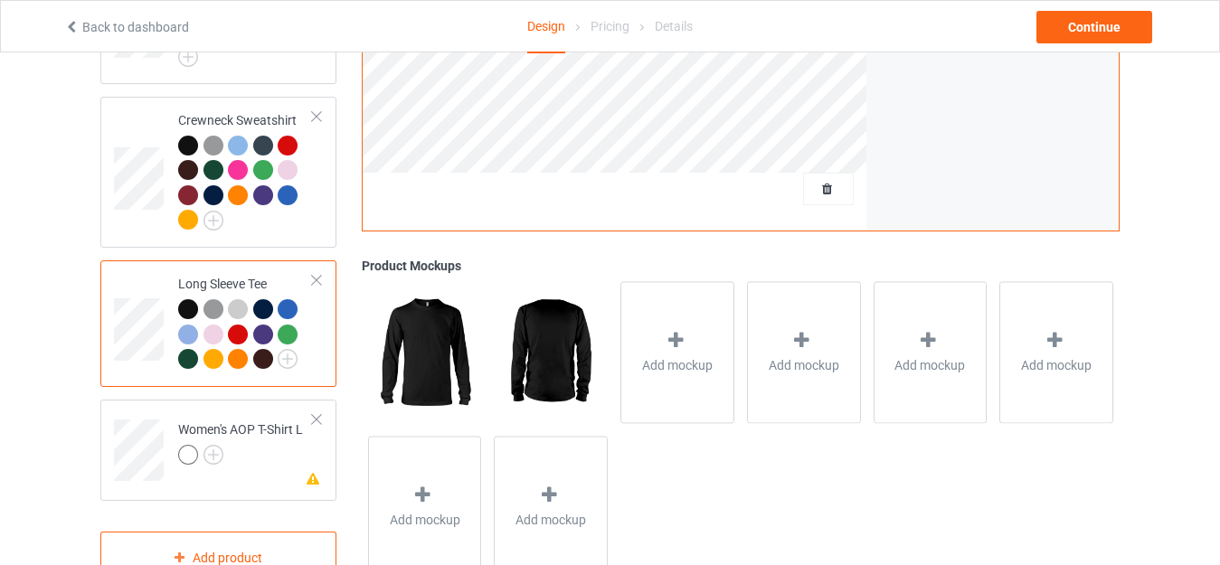
scroll to position [919, 0]
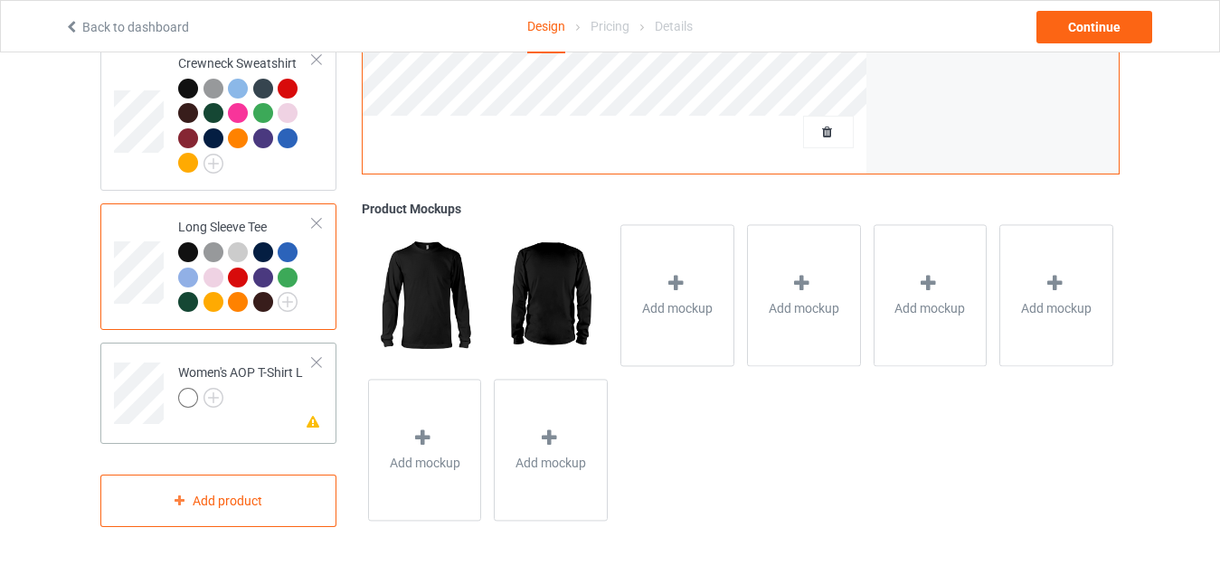
click at [316, 360] on div at bounding box center [316, 362] width 13 height 13
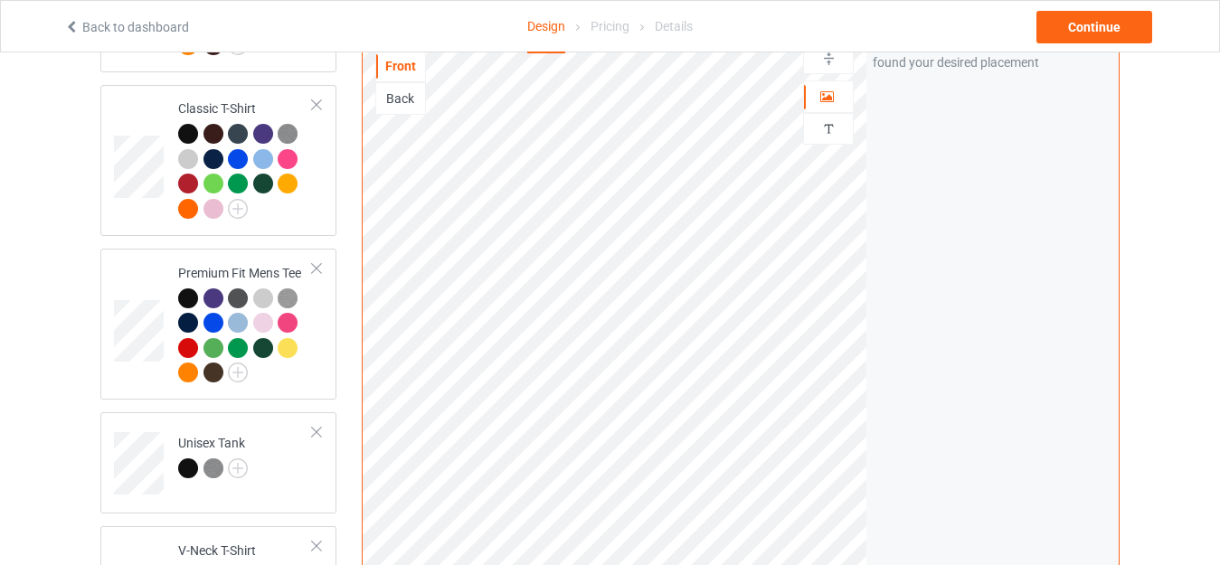
scroll to position [0, 0]
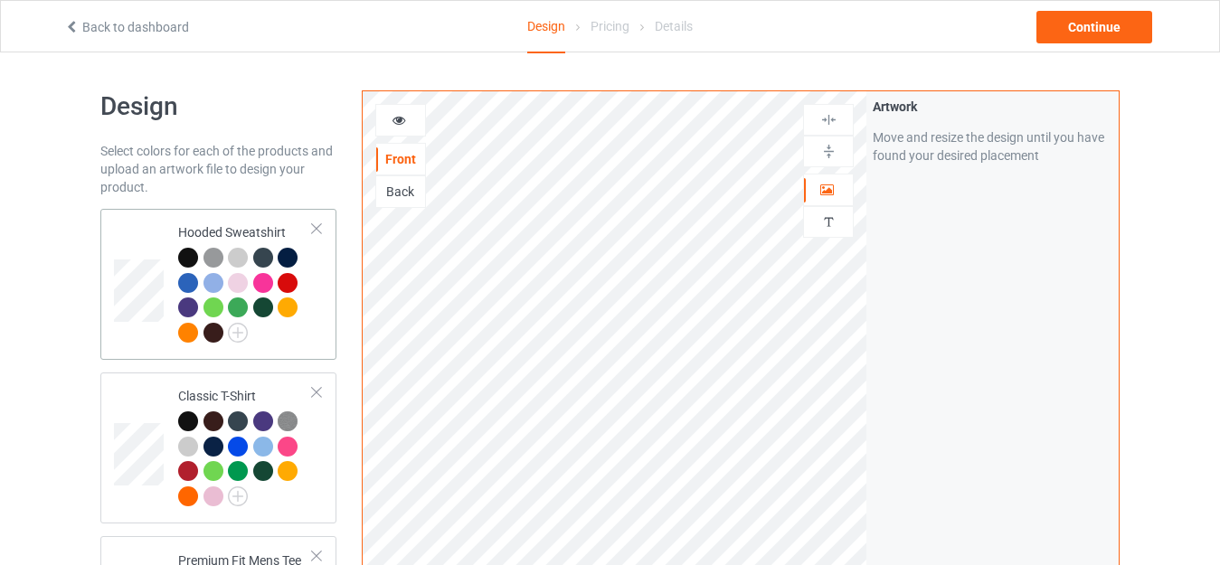
click at [282, 335] on div at bounding box center [245, 297] width 135 height 99
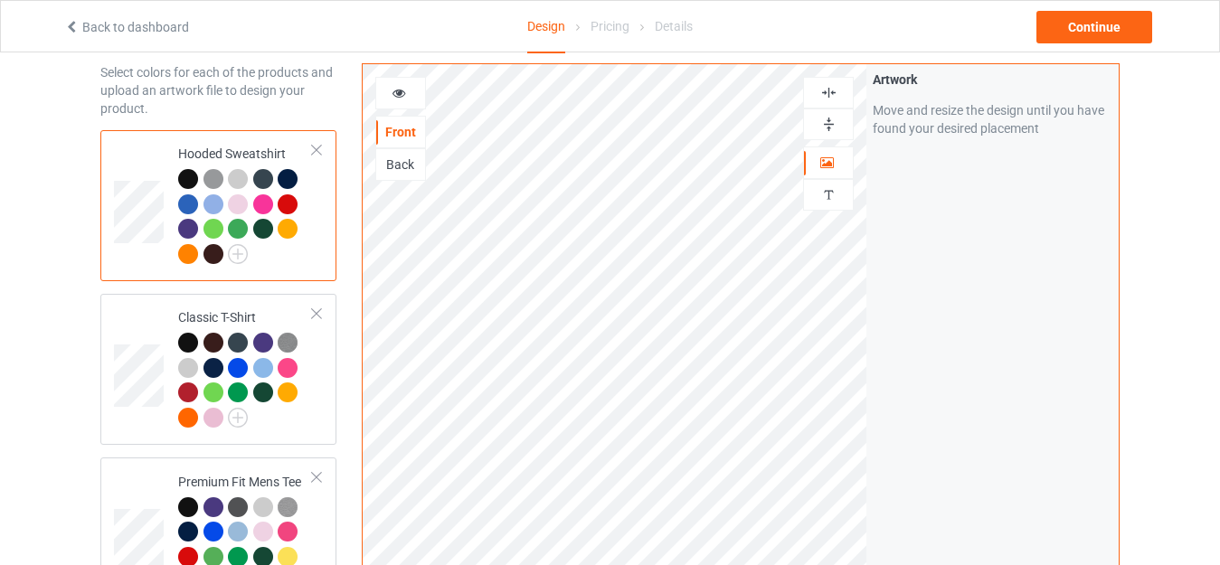
scroll to position [102, 0]
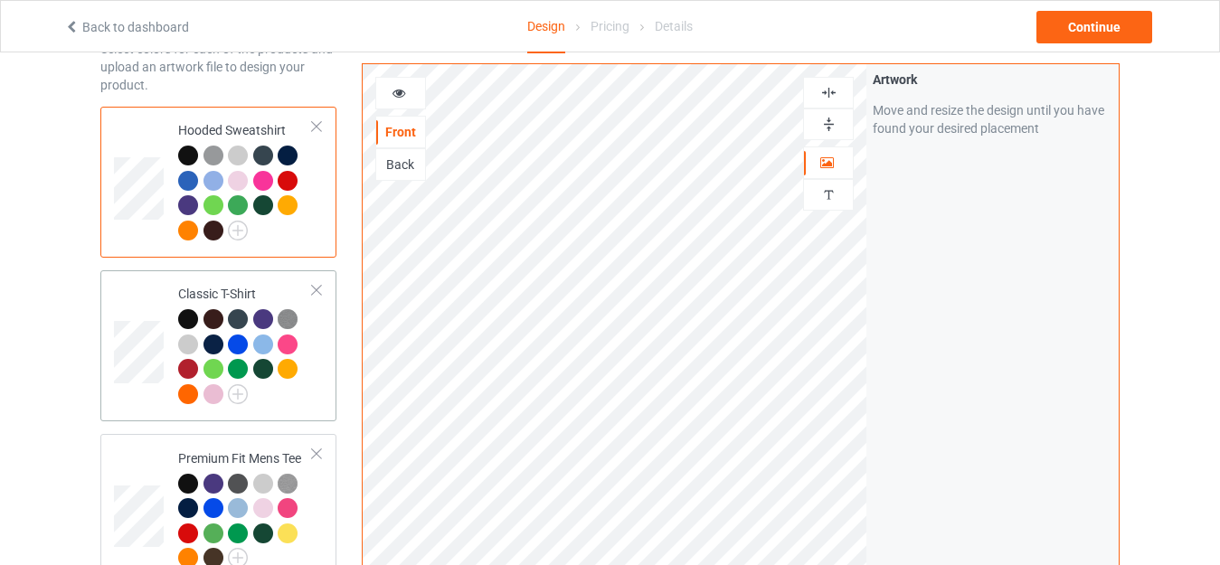
click at [312, 388] on div at bounding box center [245, 358] width 135 height 99
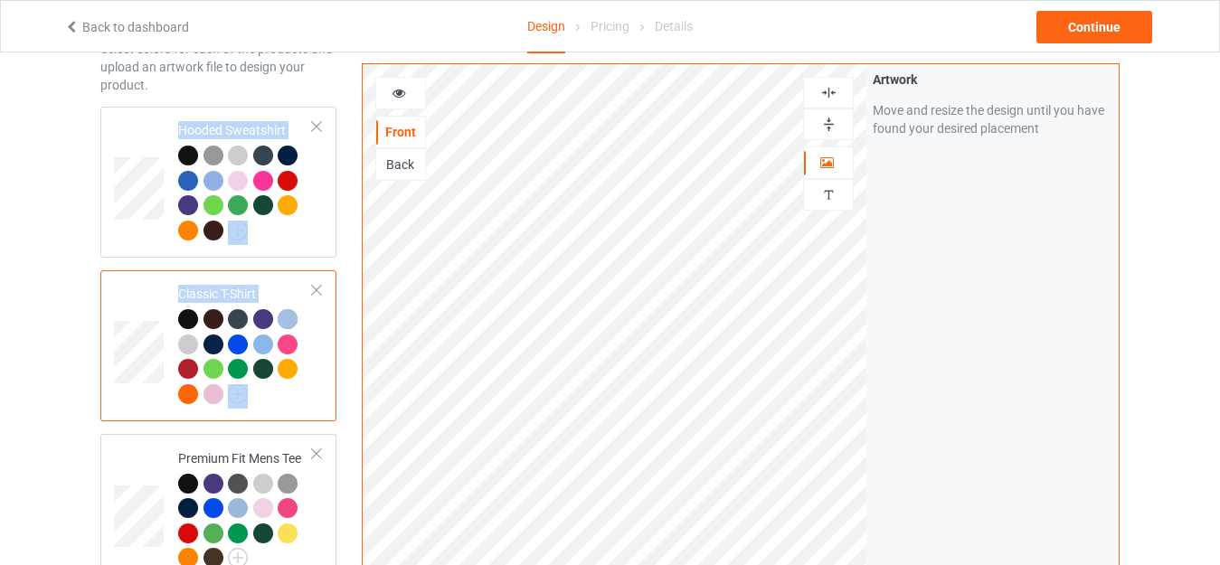
drag, startPoint x: 312, startPoint y: 388, endPoint x: 312, endPoint y: 262, distance: 125.7
click at [1027, 403] on div "Artwork Move and resize the design until you have found your desired placement" at bounding box center [992, 407] width 252 height 687
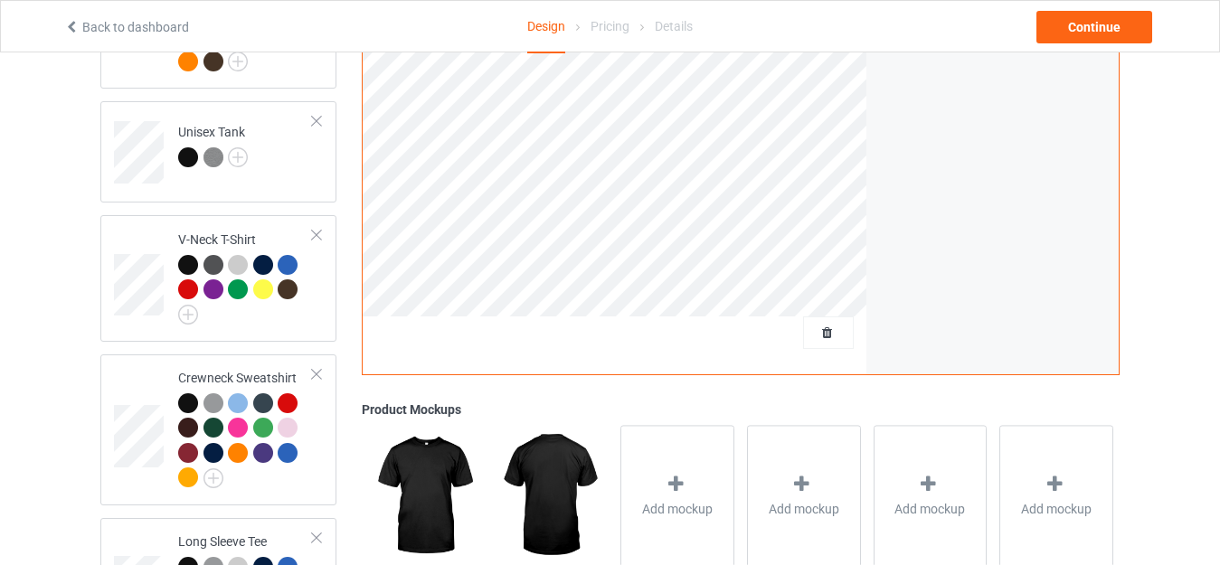
scroll to position [597, 0]
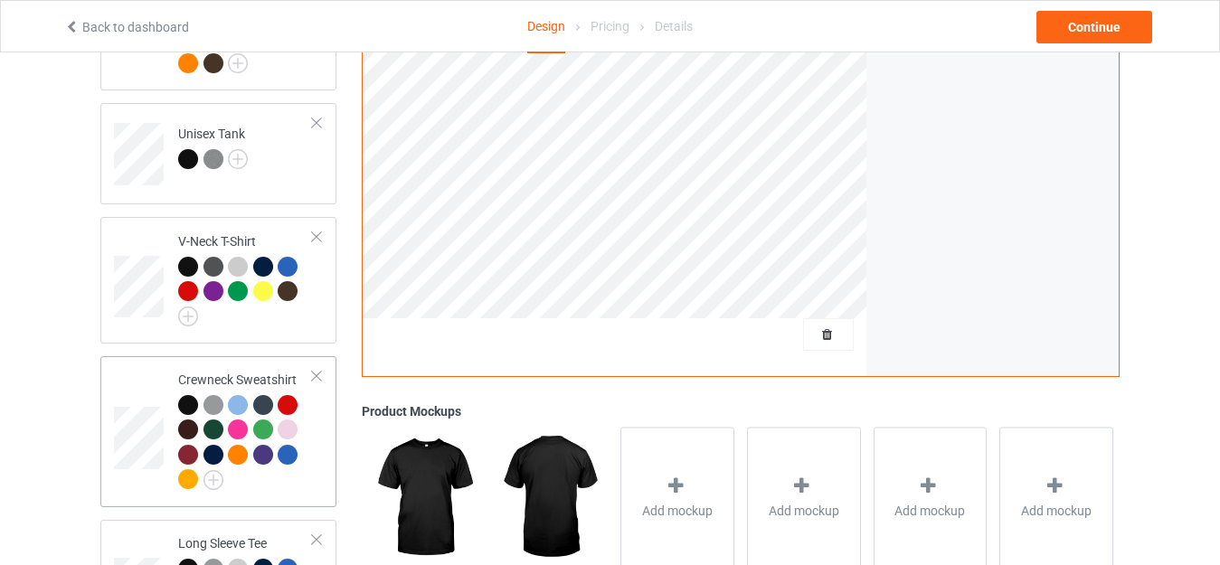
click at [324, 495] on div "Crewneck Sweatshirt" at bounding box center [218, 431] width 236 height 151
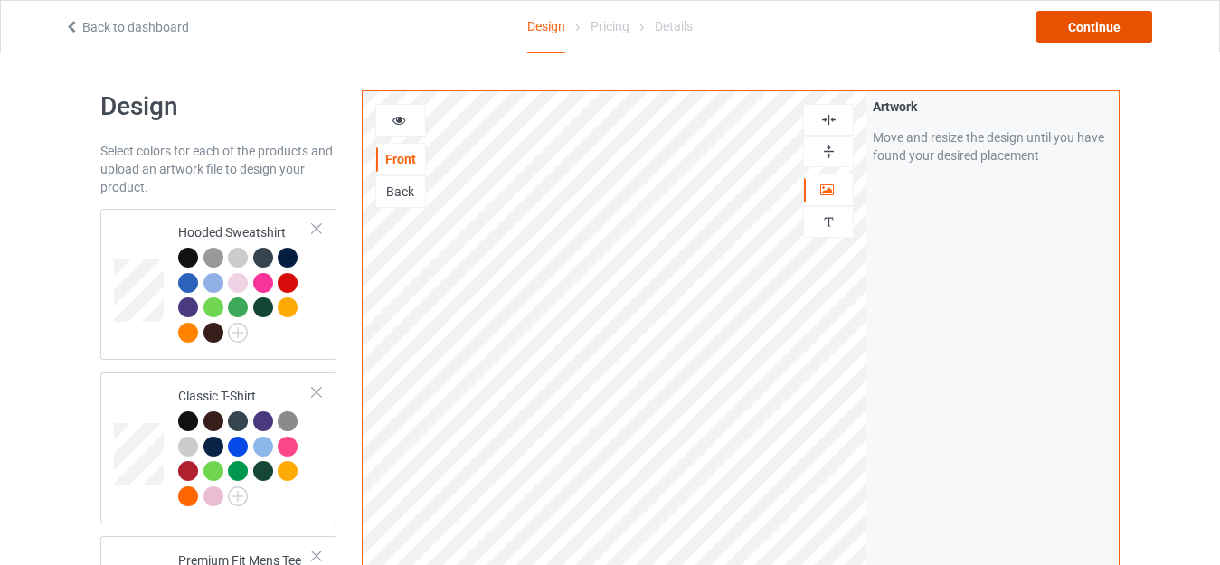
click at [1102, 27] on div "Continue" at bounding box center [1094, 27] width 116 height 33
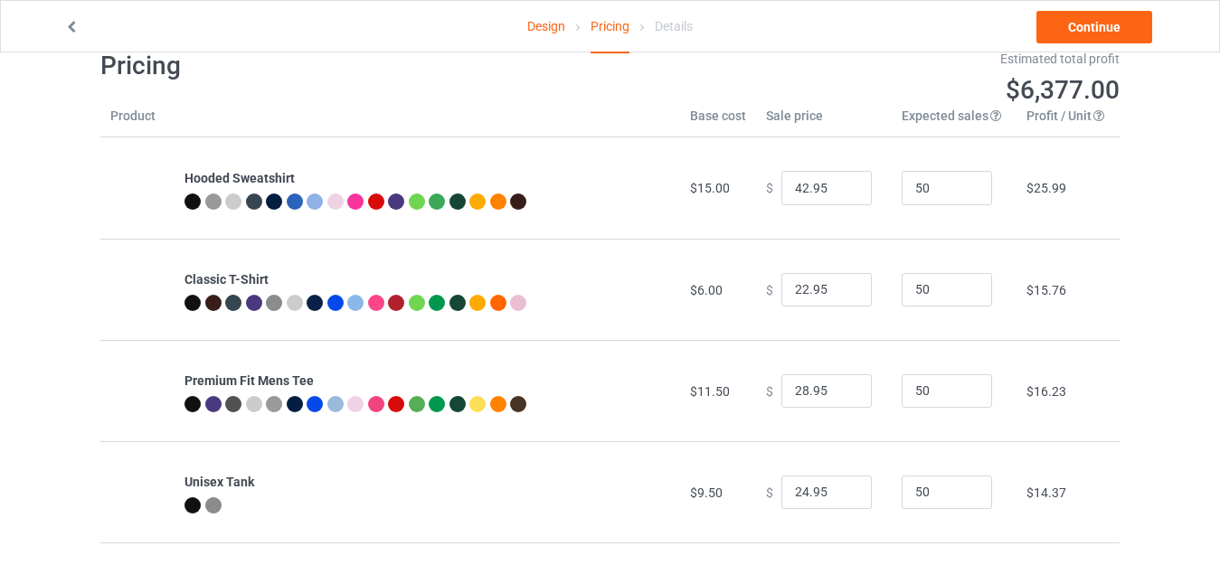
scroll to position [43, 0]
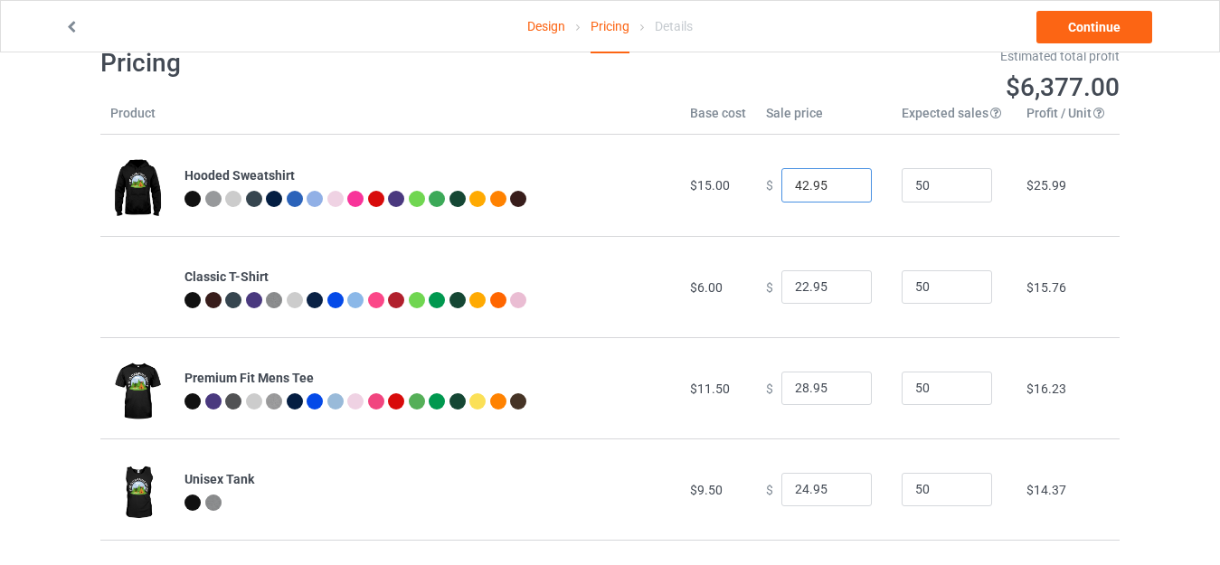
click at [797, 189] on input "42.95" at bounding box center [826, 185] width 90 height 34
type input "30.95"
click at [795, 287] on input "22.95" at bounding box center [826, 287] width 90 height 34
click at [797, 285] on input "22.95" at bounding box center [826, 287] width 90 height 34
type input "19.95"
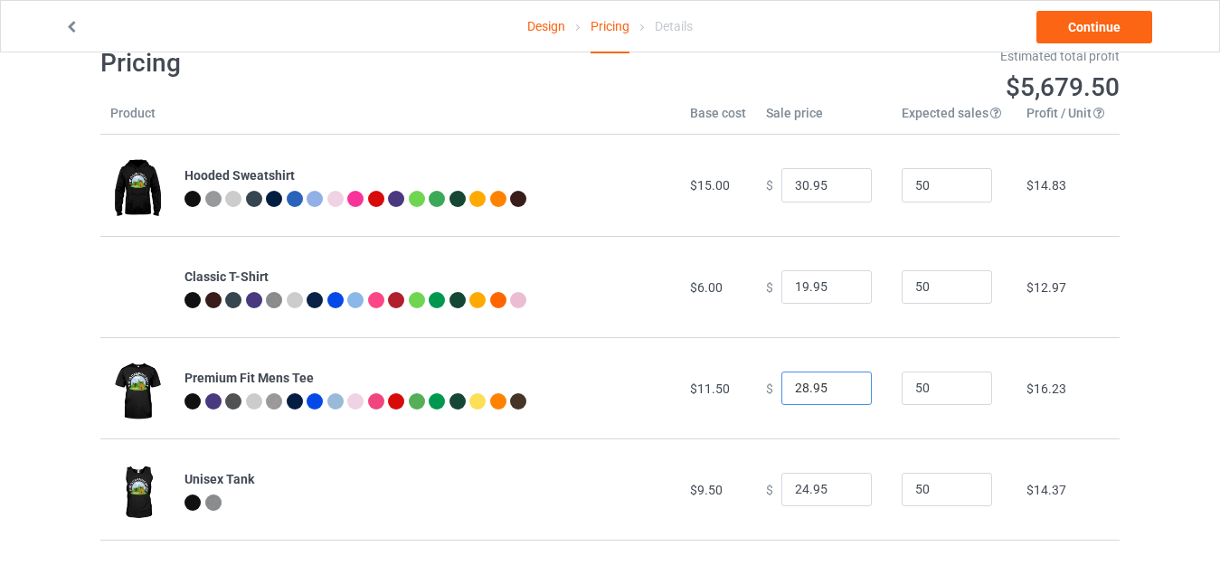
click at [796, 387] on input "28.95" at bounding box center [826, 389] width 90 height 34
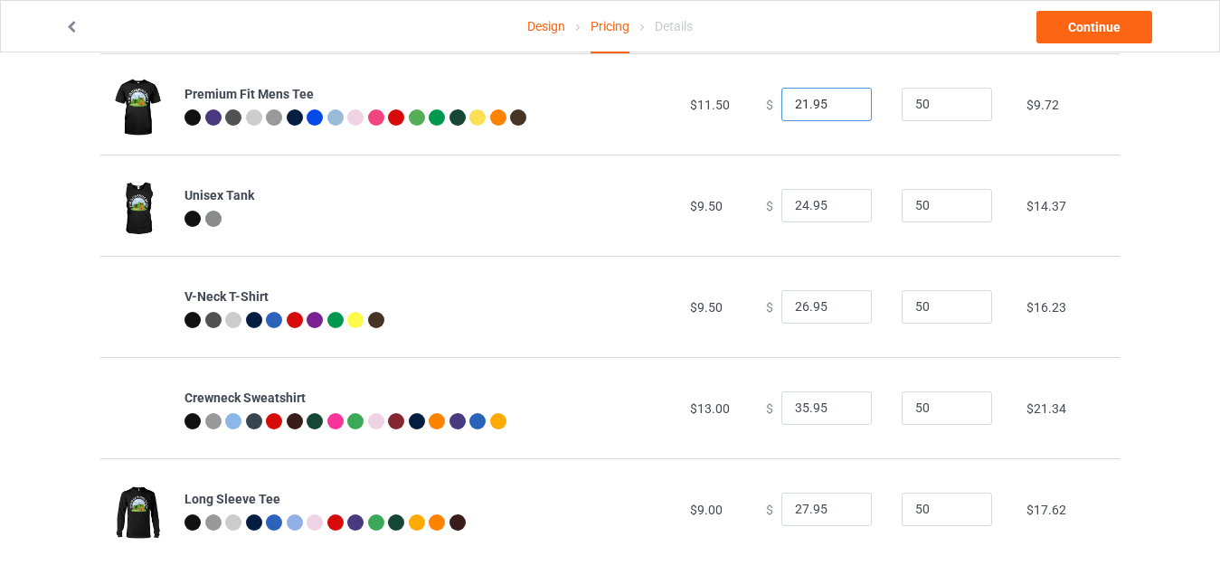
scroll to position [341, 0]
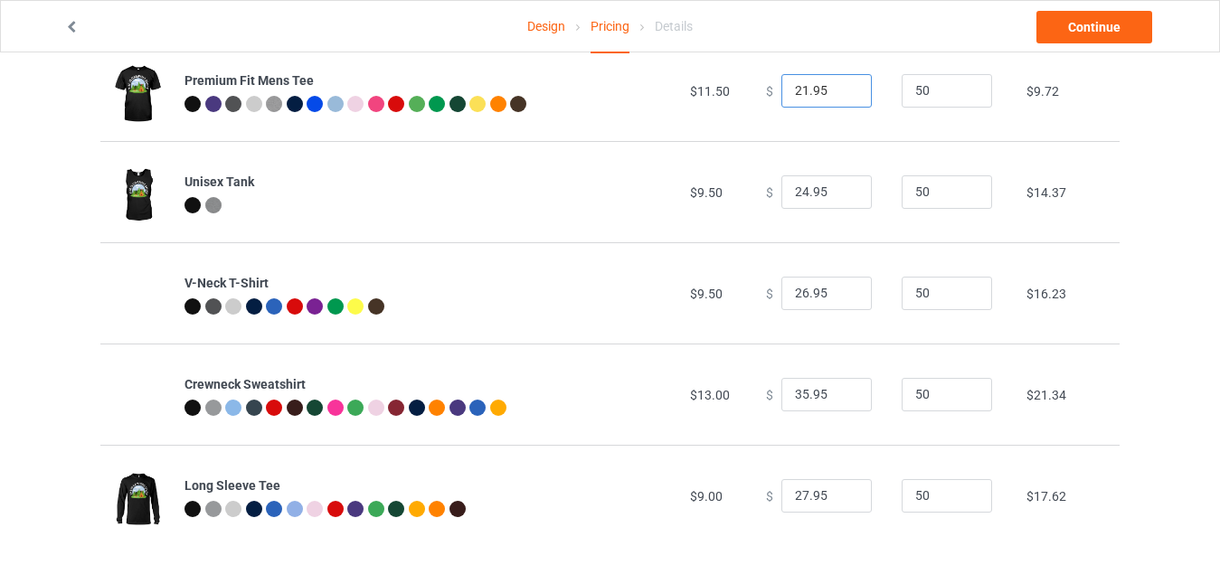
type input "21.95"
click at [797, 289] on input "26.95" at bounding box center [826, 294] width 90 height 34
type input "20.95"
click at [795, 393] on input "35.95" at bounding box center [826, 395] width 90 height 34
click at [797, 394] on input "35.95" at bounding box center [826, 395] width 90 height 34
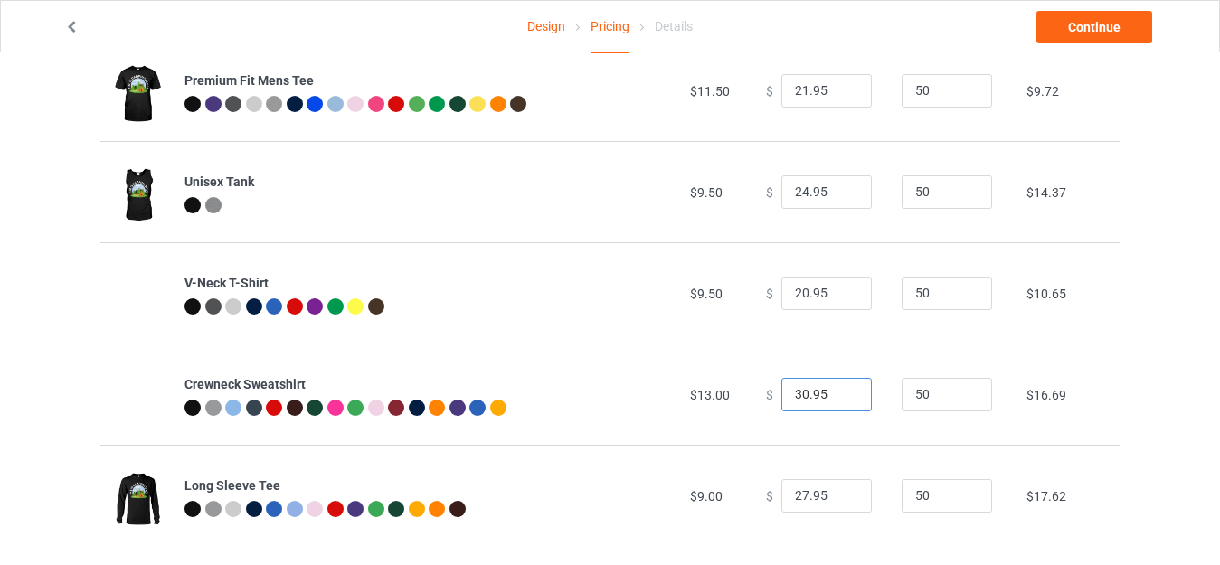
type input "30.95"
click at [796, 492] on input "27.95" at bounding box center [826, 496] width 90 height 34
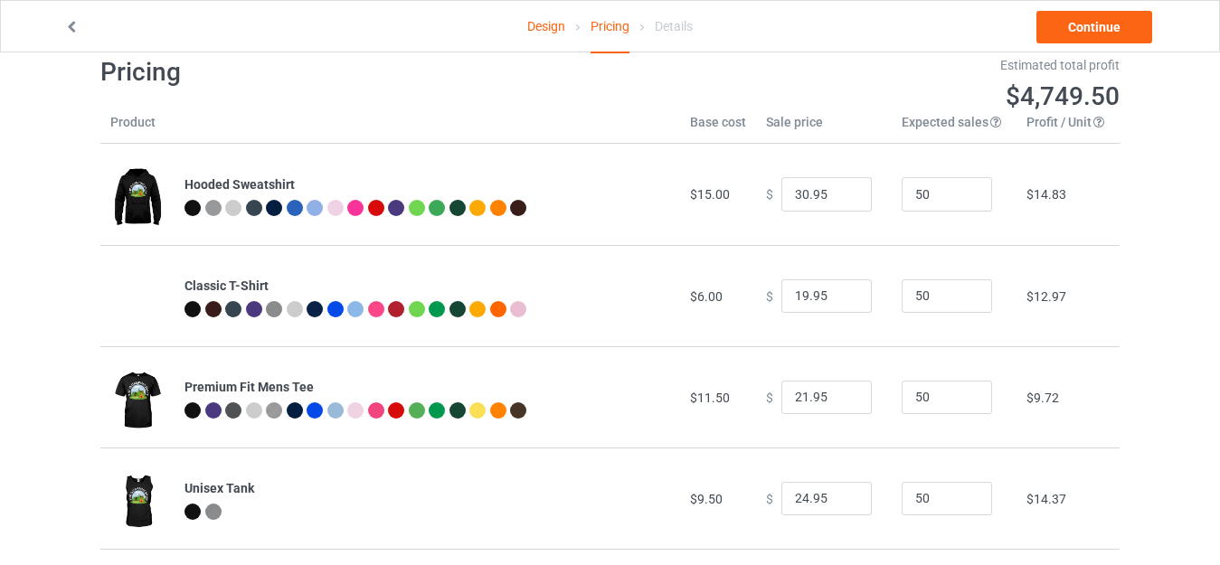
scroll to position [0, 0]
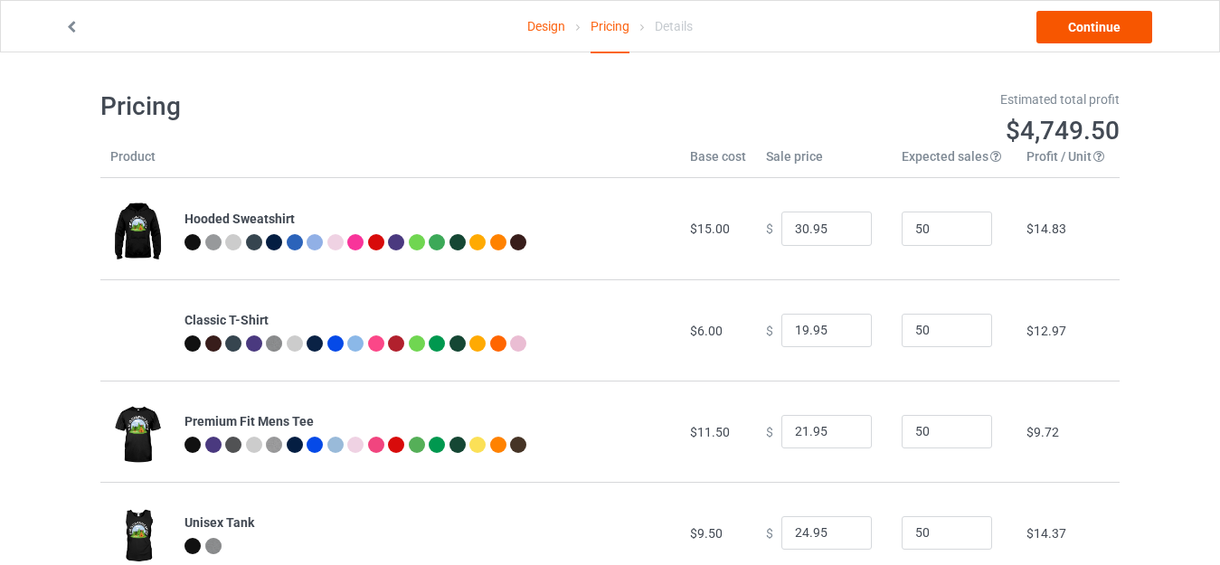
type input "25.95"
click at [1122, 33] on link "Continue" at bounding box center [1094, 27] width 116 height 33
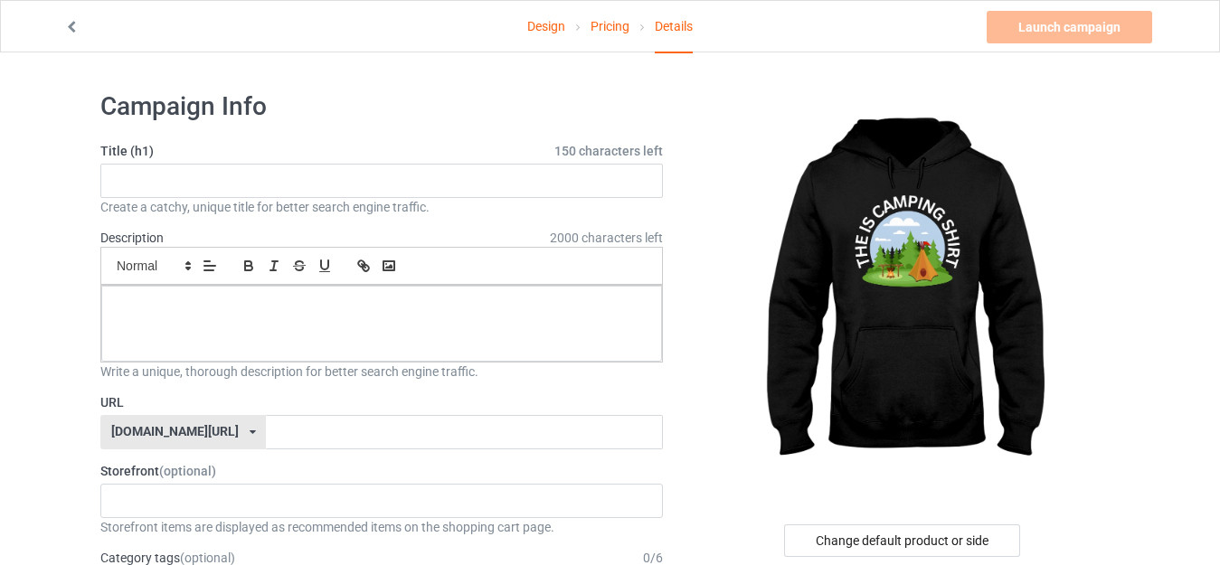
drag, startPoint x: 1212, startPoint y: 89, endPoint x: 1231, endPoint y: 93, distance: 19.5
click at [1220, 93] on html "Design Pricing Details Launch campaign Please enter campaign title Campaign Inf…" at bounding box center [610, 282] width 1220 height 565
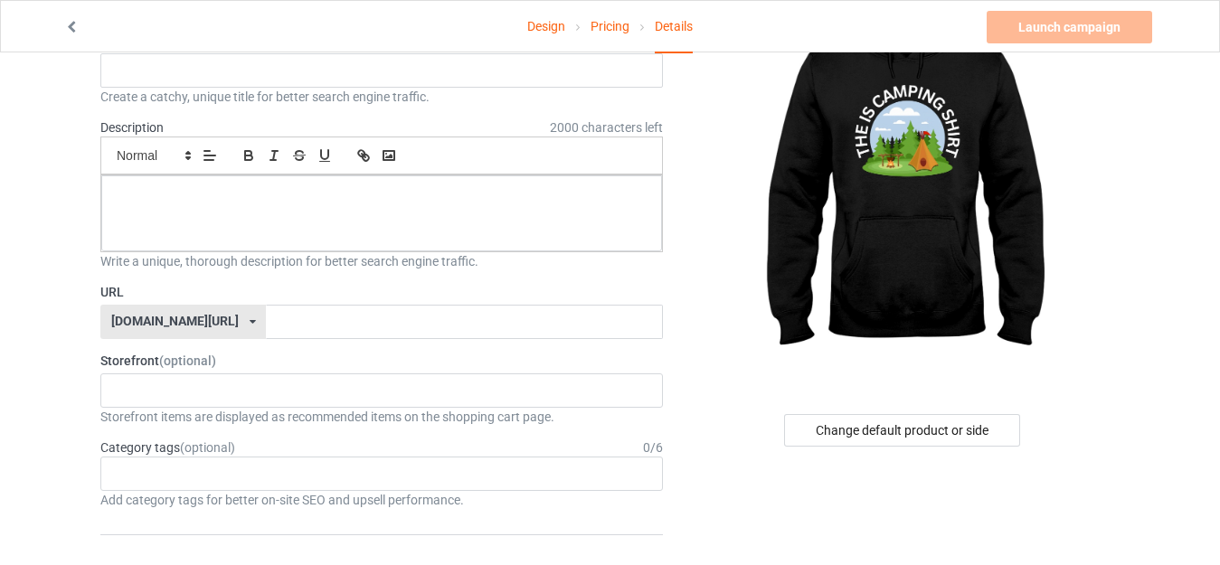
scroll to position [127, 0]
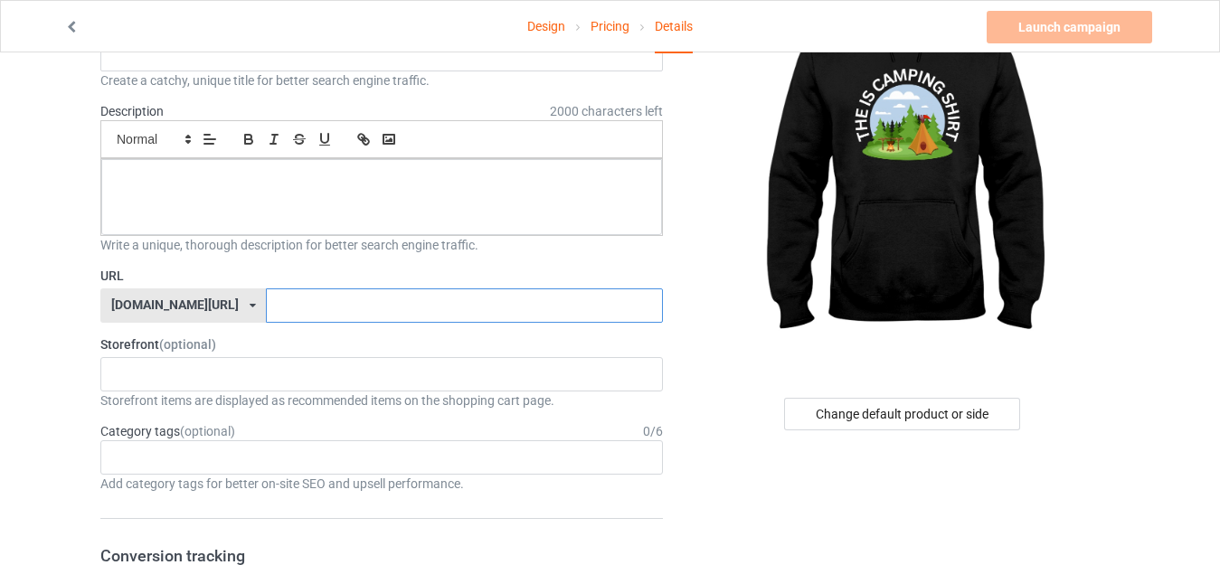
click at [293, 305] on input "text" at bounding box center [464, 305] width 396 height 34
type input "y"
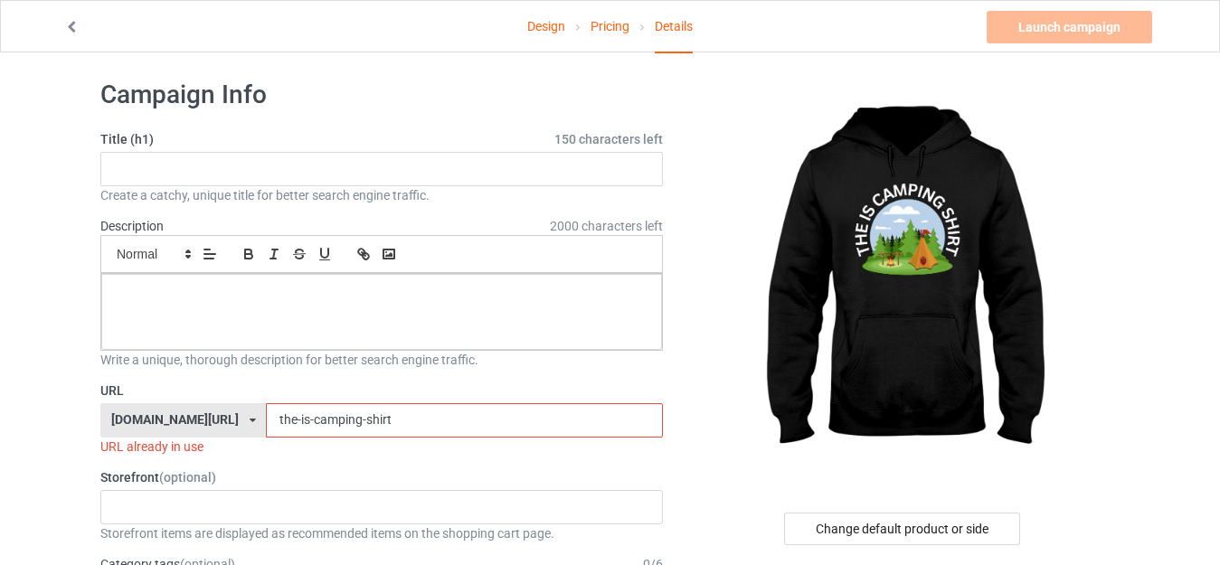
scroll to position [5, 0]
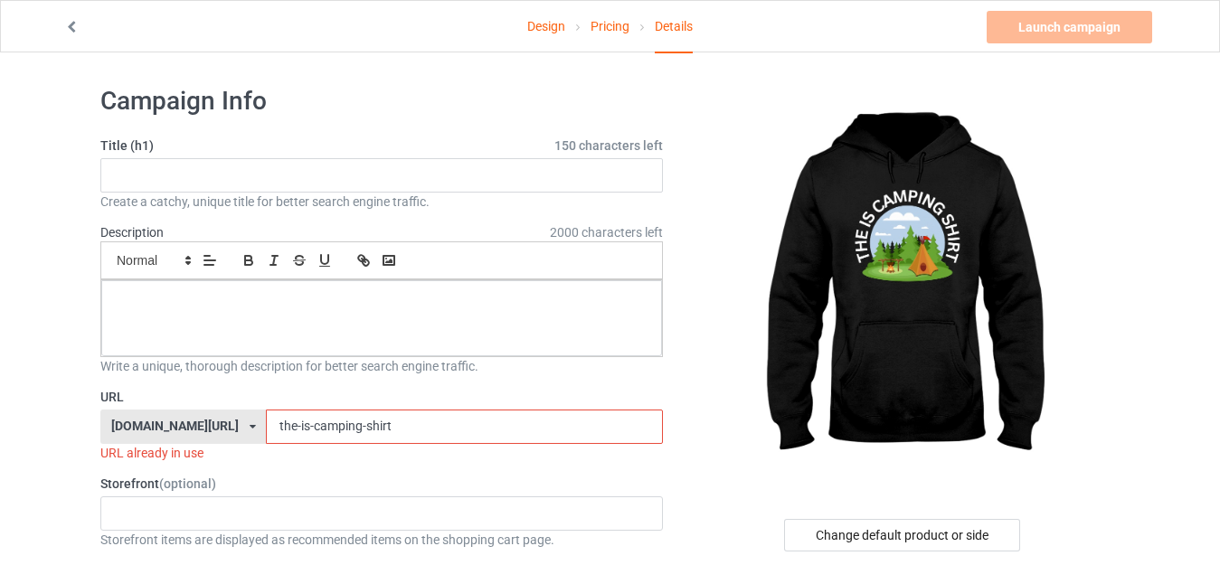
type input "the-is-camping-shirt"
click at [303, 170] on input "text" at bounding box center [381, 175] width 562 height 34
click at [184, 173] on input "the is camping shirt" at bounding box center [381, 175] width 562 height 34
click at [183, 172] on input "the is camping shirt" at bounding box center [381, 175] width 562 height 34
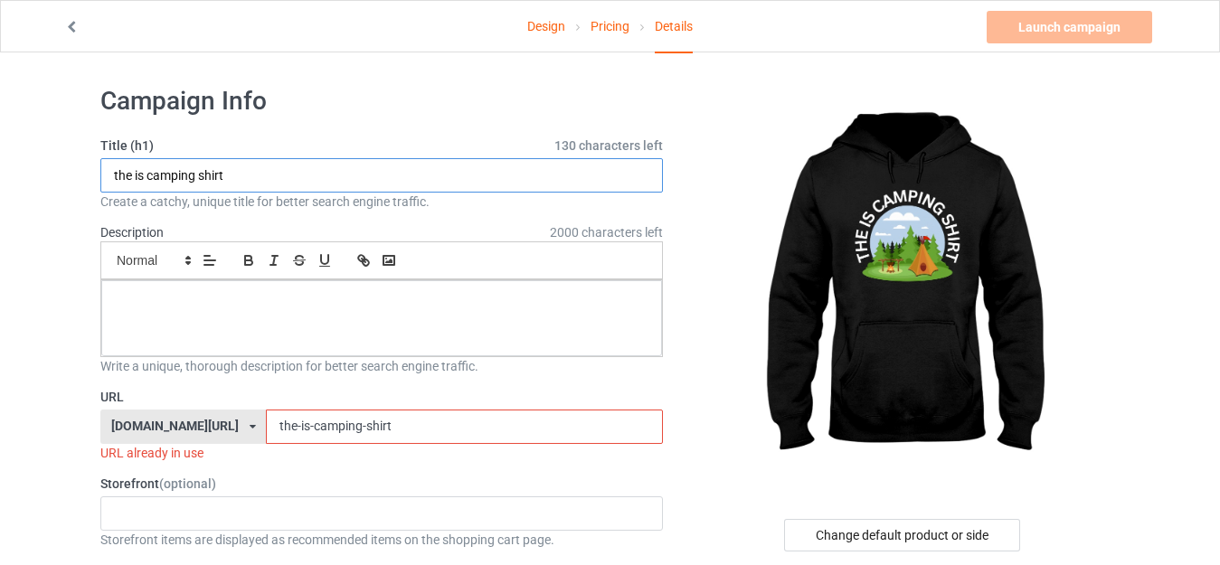
type input "the is camping shirt"
click at [148, 292] on p at bounding box center [382, 300] width 532 height 17
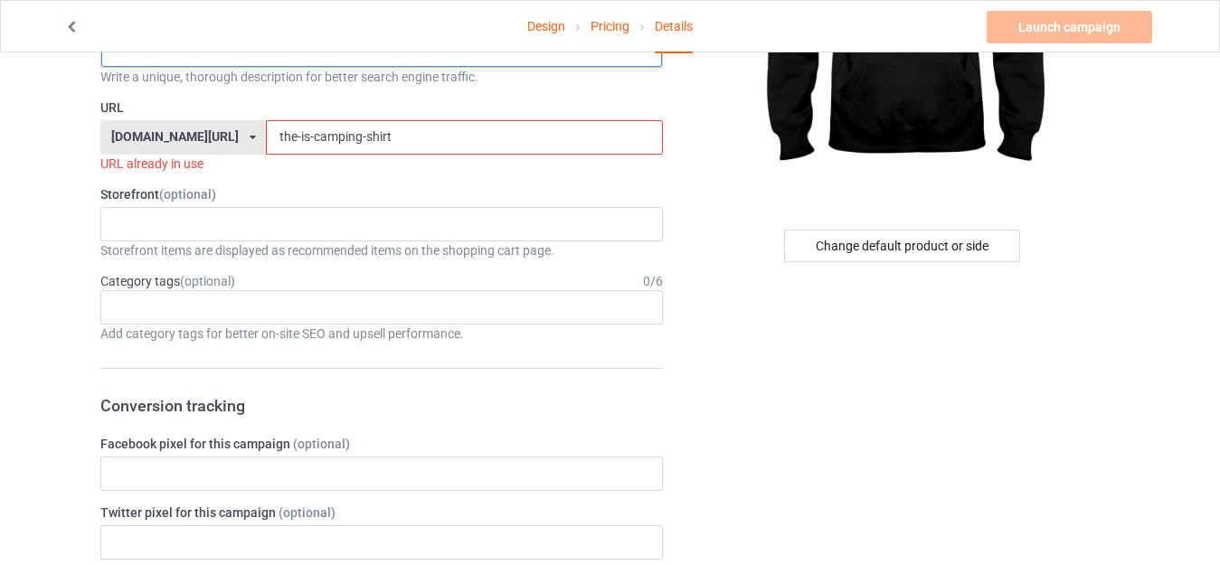
scroll to position [354, 0]
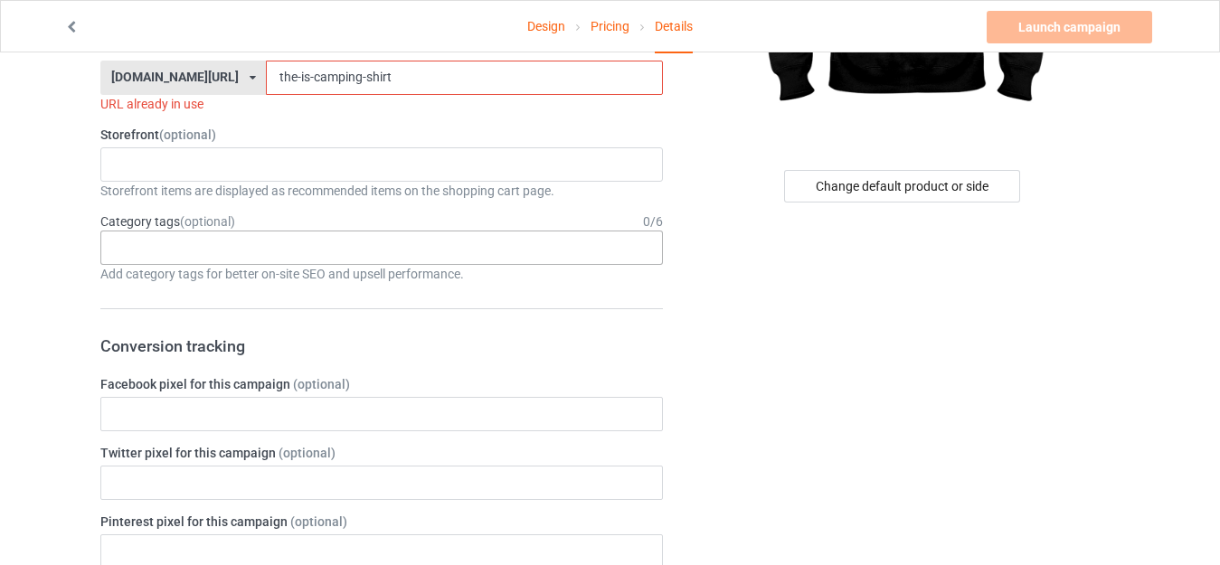
click at [481, 237] on div "Age > [DEMOGRAPHIC_DATA] > 1 Age > [DEMOGRAPHIC_DATA] Months > 1 Month Age > [D…" at bounding box center [381, 248] width 562 height 34
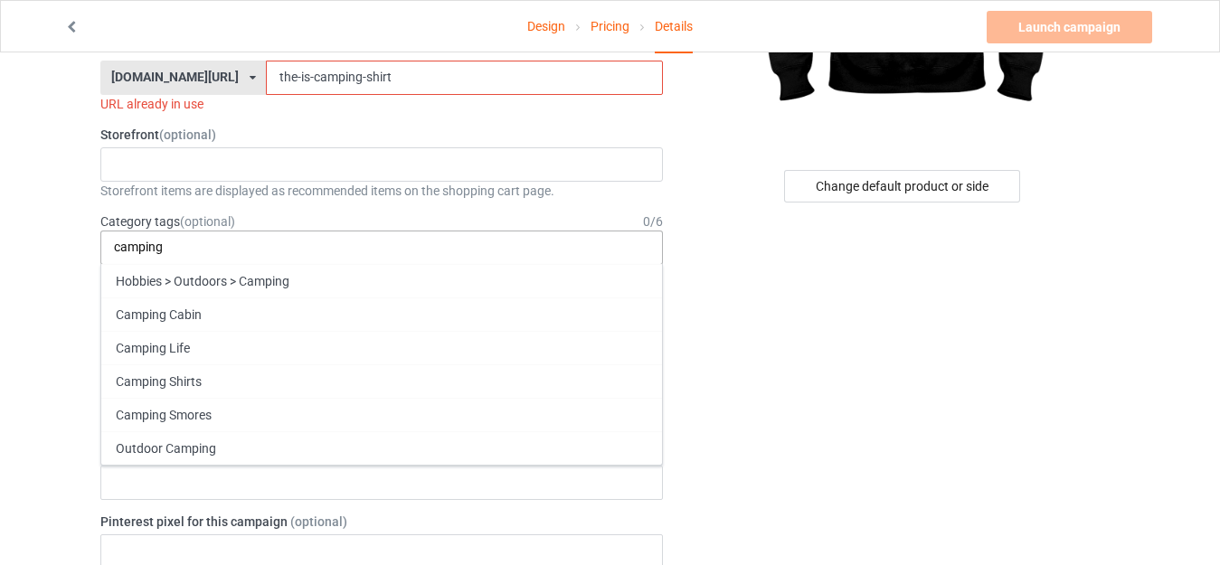
click at [151, 246] on input "camping" at bounding box center [146, 247] width 65 height 15
click at [150, 247] on input "camping" at bounding box center [146, 247] width 65 height 15
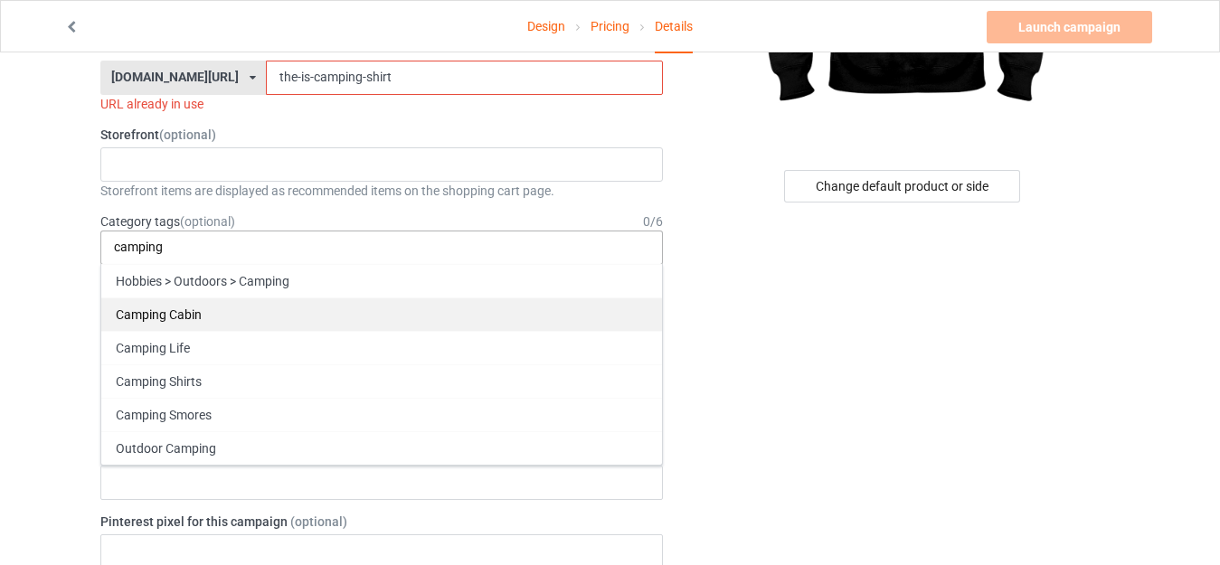
type input "camping"
click at [145, 315] on div "Camping Cabin" at bounding box center [381, 313] width 561 height 33
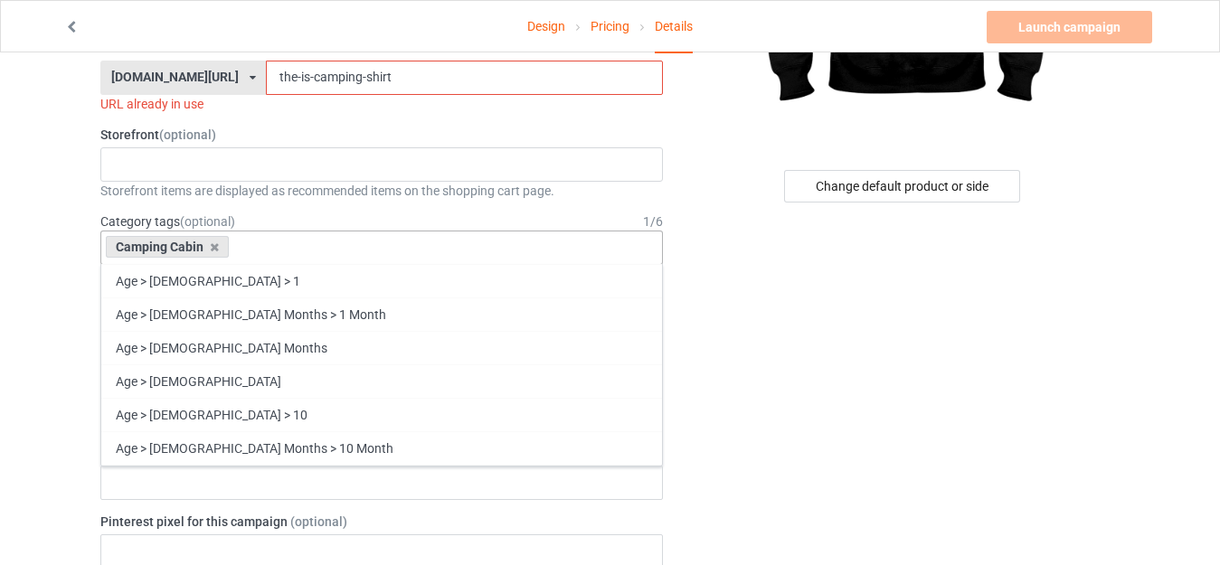
click at [263, 247] on div "Camping Cabin Age > [DEMOGRAPHIC_DATA] > 1 Age > [DEMOGRAPHIC_DATA] Months > 1 …" at bounding box center [381, 248] width 562 height 34
click at [262, 248] on div "Camping Cabin Age > [DEMOGRAPHIC_DATA] > 1 Age > [DEMOGRAPHIC_DATA] Months > 1 …" at bounding box center [381, 248] width 562 height 34
click at [255, 244] on input "text" at bounding box center [248, 247] width 28 height 15
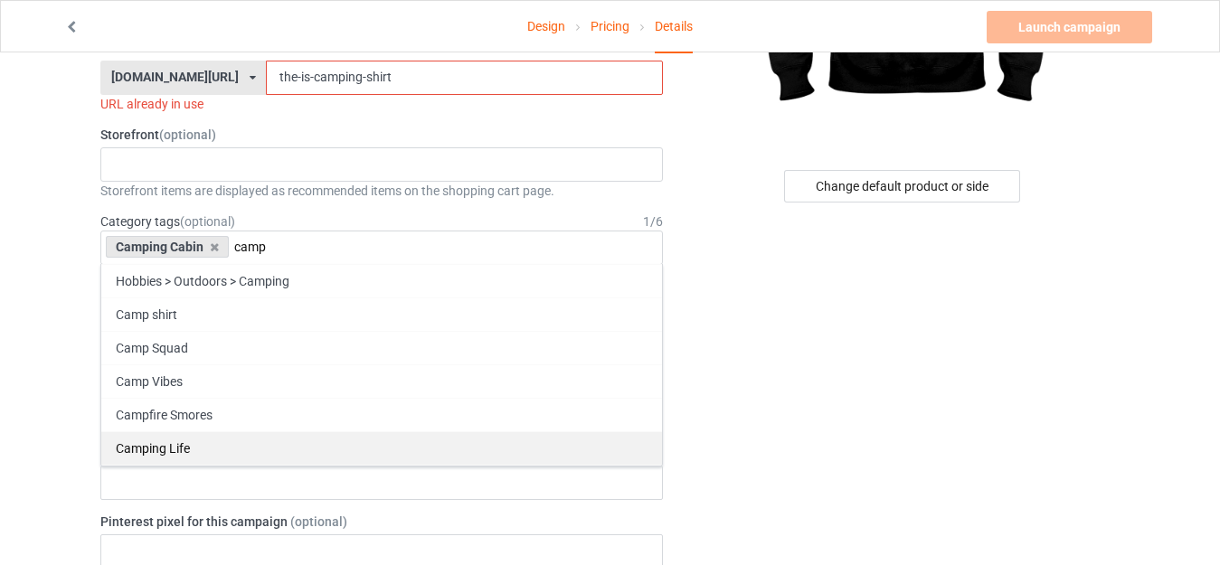
type input "camp"
click at [194, 444] on div "Camping Life" at bounding box center [381, 447] width 561 height 33
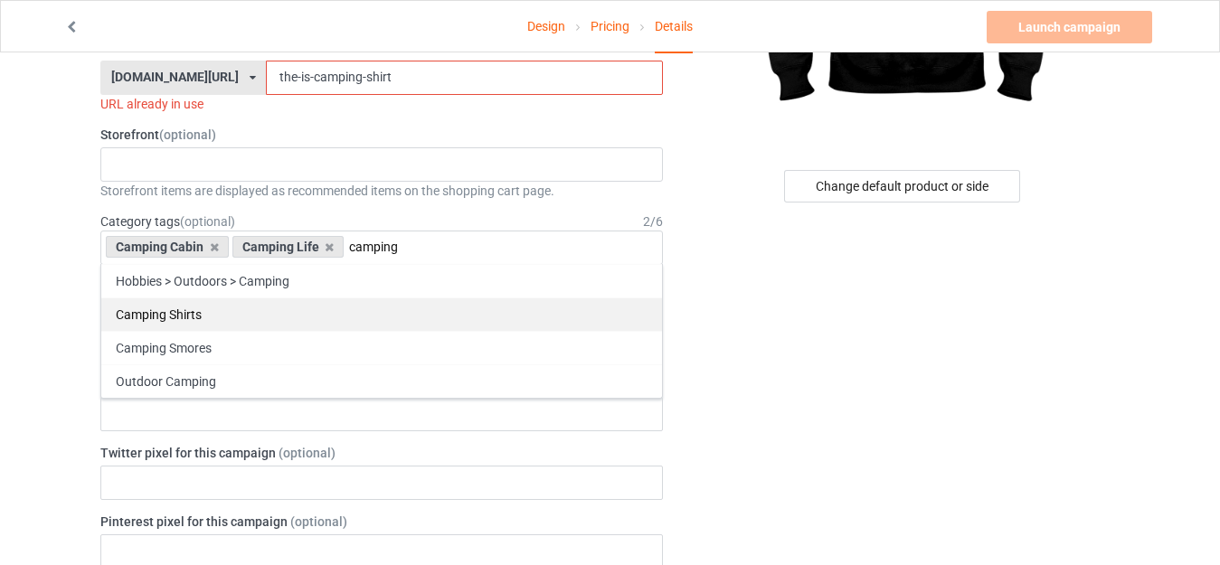
type input "camping"
click at [192, 317] on div "Camping Shirts" at bounding box center [381, 313] width 561 height 33
type input "camping"
click at [193, 326] on div "Camping Smores" at bounding box center [381, 313] width 561 height 33
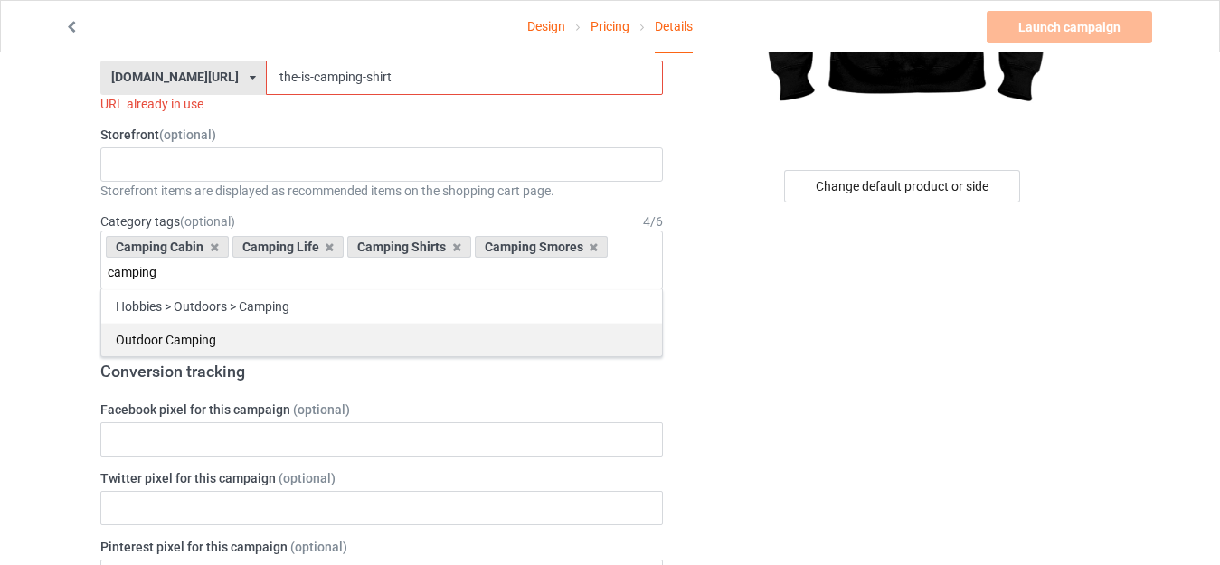
type input "camping"
click at [193, 328] on div "Outdoor Camping" at bounding box center [381, 339] width 561 height 33
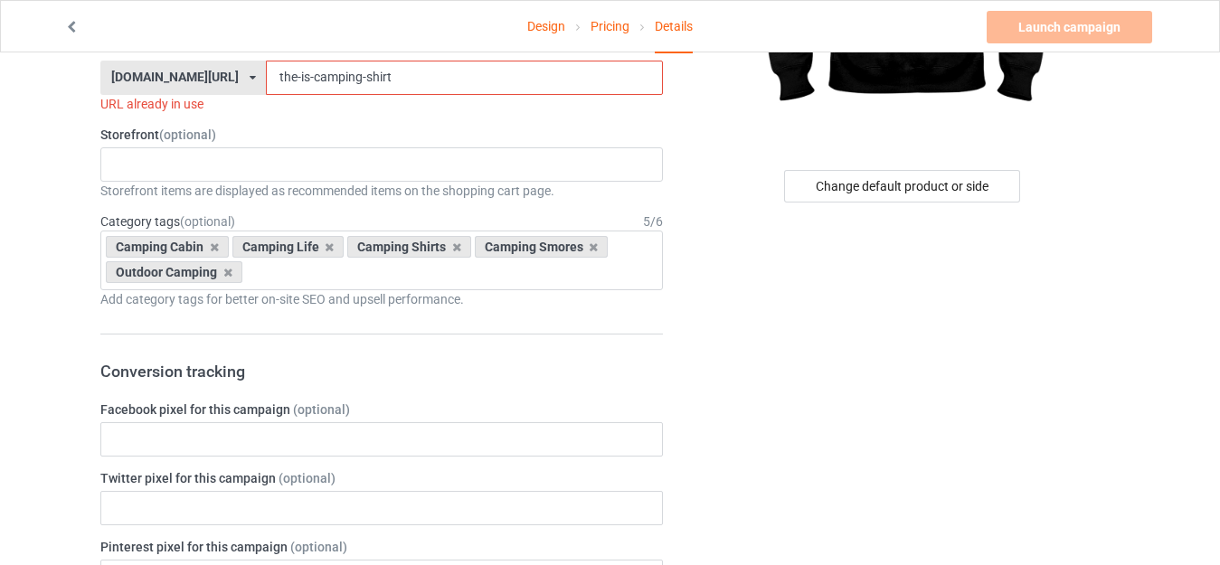
click at [401, 71] on input "the-is-camping-shirt" at bounding box center [464, 78] width 396 height 34
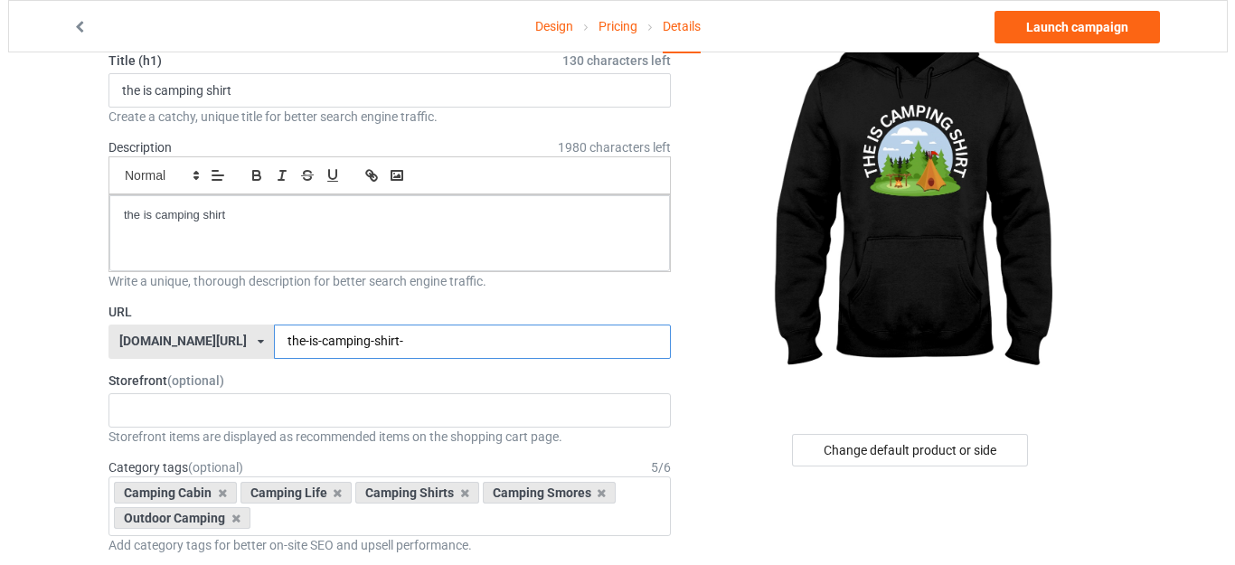
scroll to position [107, 0]
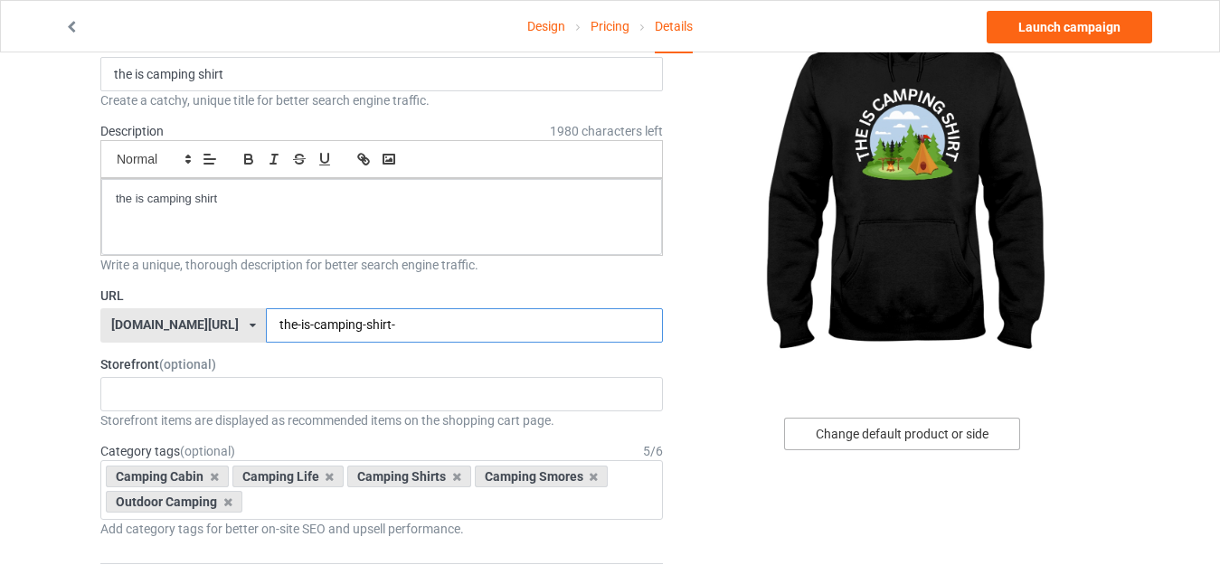
type input "the-is-camping-shirt-"
click at [856, 441] on div "Change default product or side" at bounding box center [902, 434] width 236 height 33
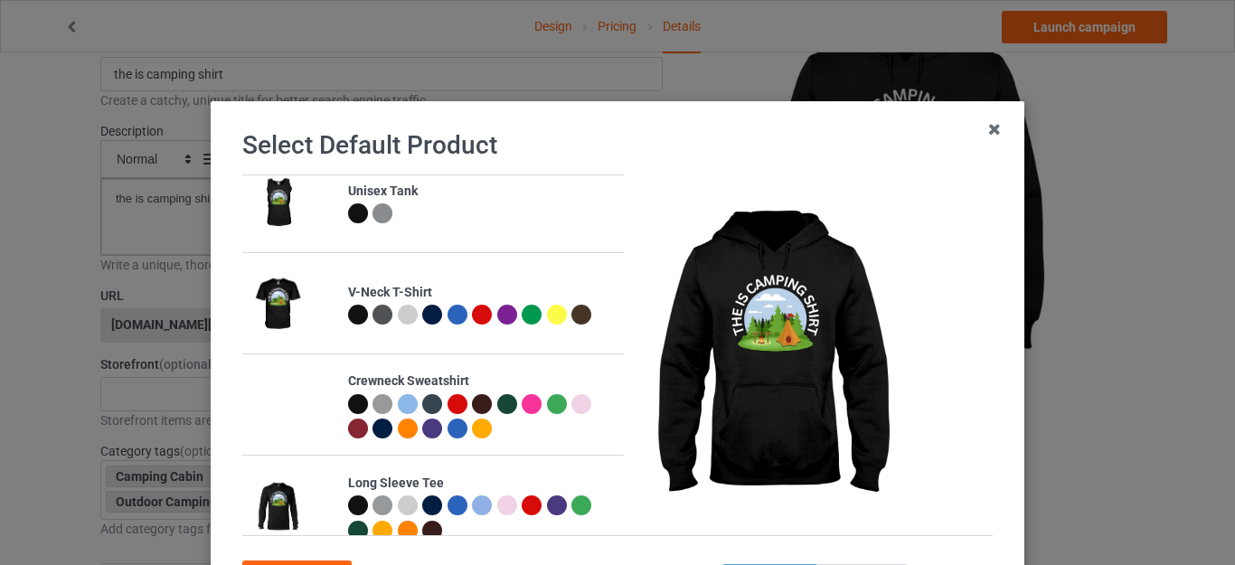
scroll to position [354, 0]
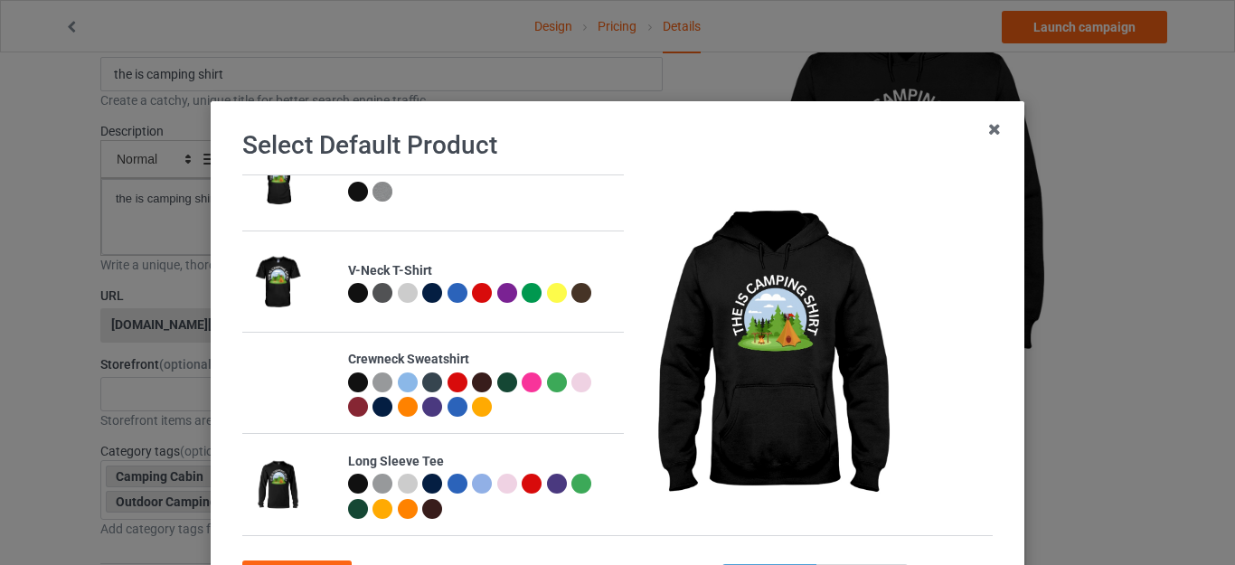
click at [518, 353] on div "Crewneck Sweatshirt" at bounding box center [481, 360] width 267 height 18
click at [288, 383] on img at bounding box center [277, 383] width 50 height 0
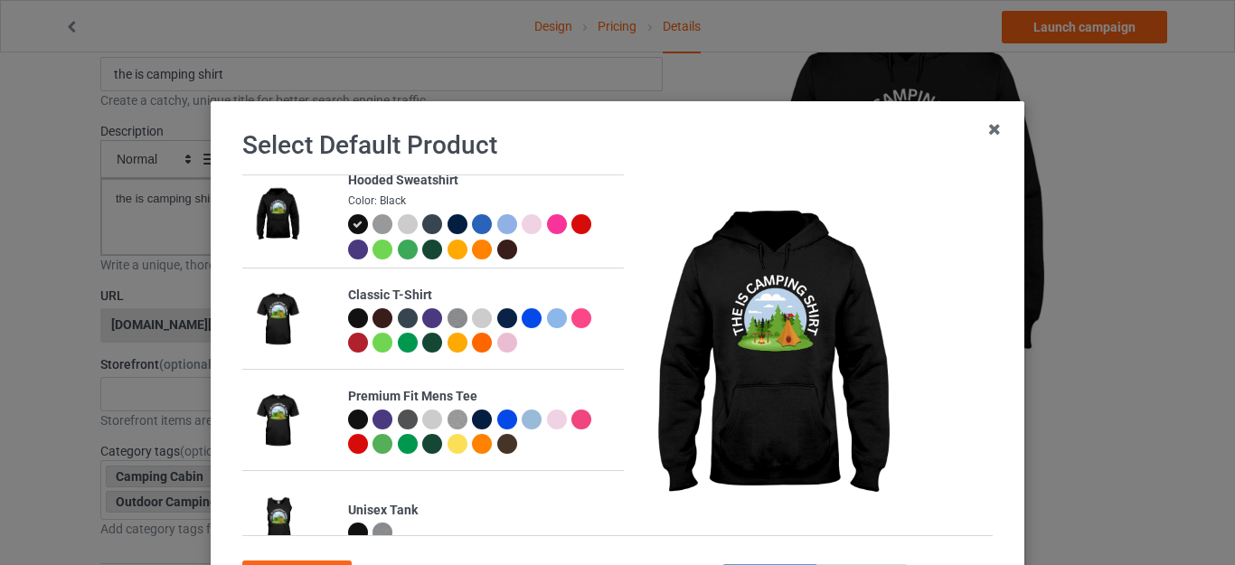
scroll to position [7, 0]
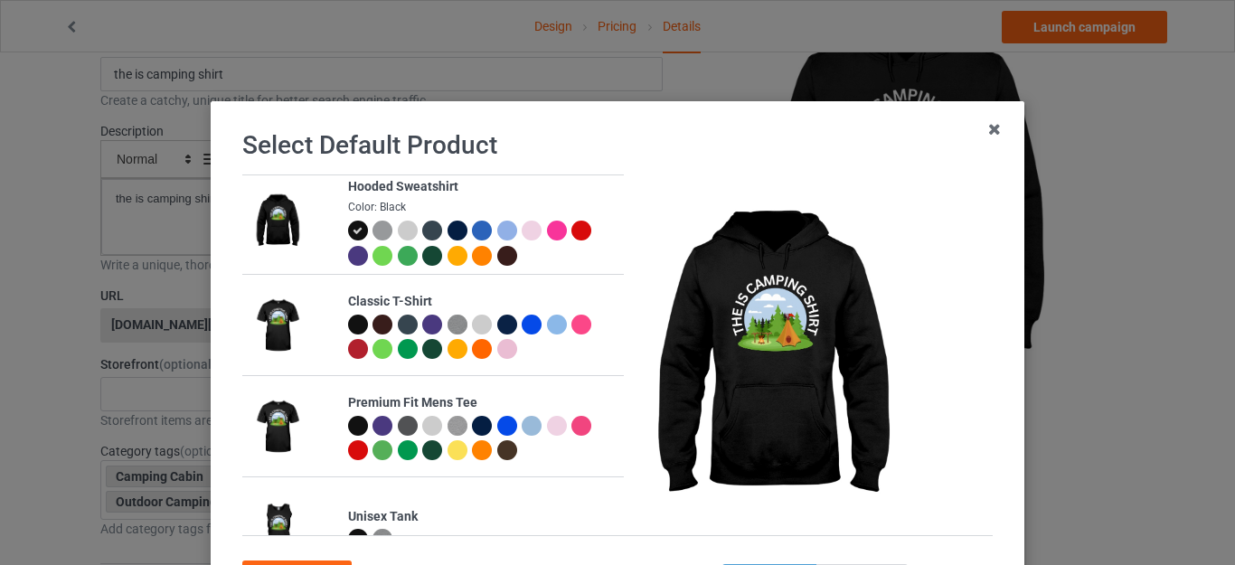
click at [307, 336] on td at bounding box center [290, 325] width 96 height 100
drag, startPoint x: 305, startPoint y: 308, endPoint x: 362, endPoint y: 305, distance: 57.1
click at [362, 305] on tr "Classic T-Shirt" at bounding box center [433, 325] width 382 height 100
click at [362, 305] on div "Classic T-Shirt" at bounding box center [481, 302] width 267 height 18
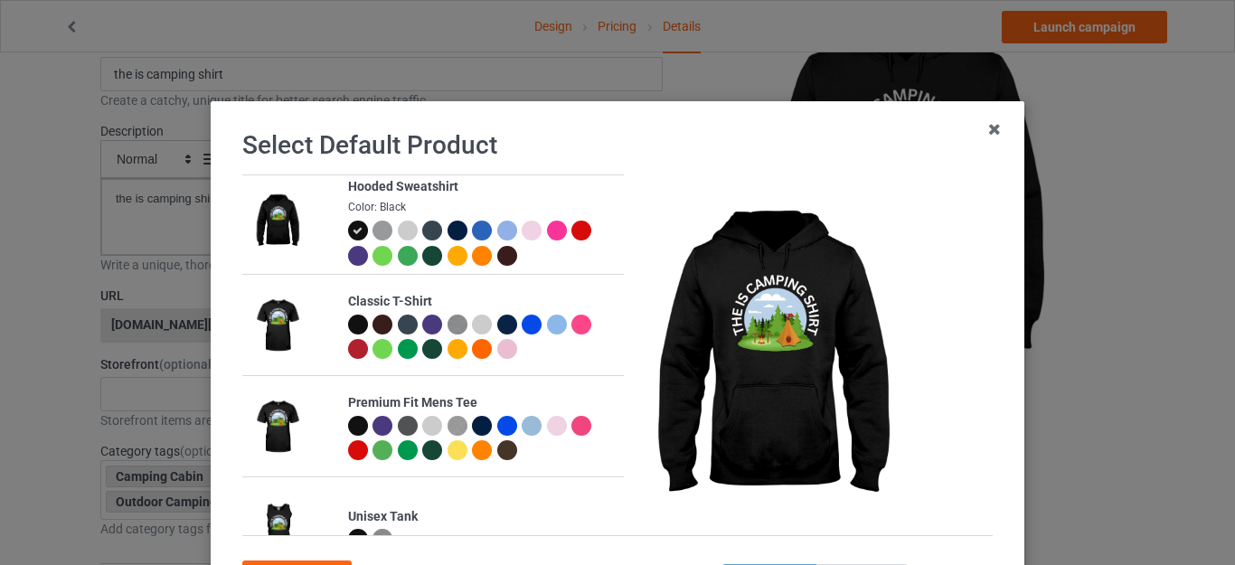
click at [393, 297] on div "Classic T-Shirt" at bounding box center [481, 302] width 267 height 18
click at [445, 295] on div "Classic T-Shirt" at bounding box center [481, 302] width 267 height 18
drag, startPoint x: 445, startPoint y: 295, endPoint x: 779, endPoint y: 288, distance: 333.7
click at [779, 288] on div "Hooded Sweatshirt Color: Black Classic T-Shirt Premium Fit Mens Tee Unisex Tank…" at bounding box center [623, 365] width 763 height 380
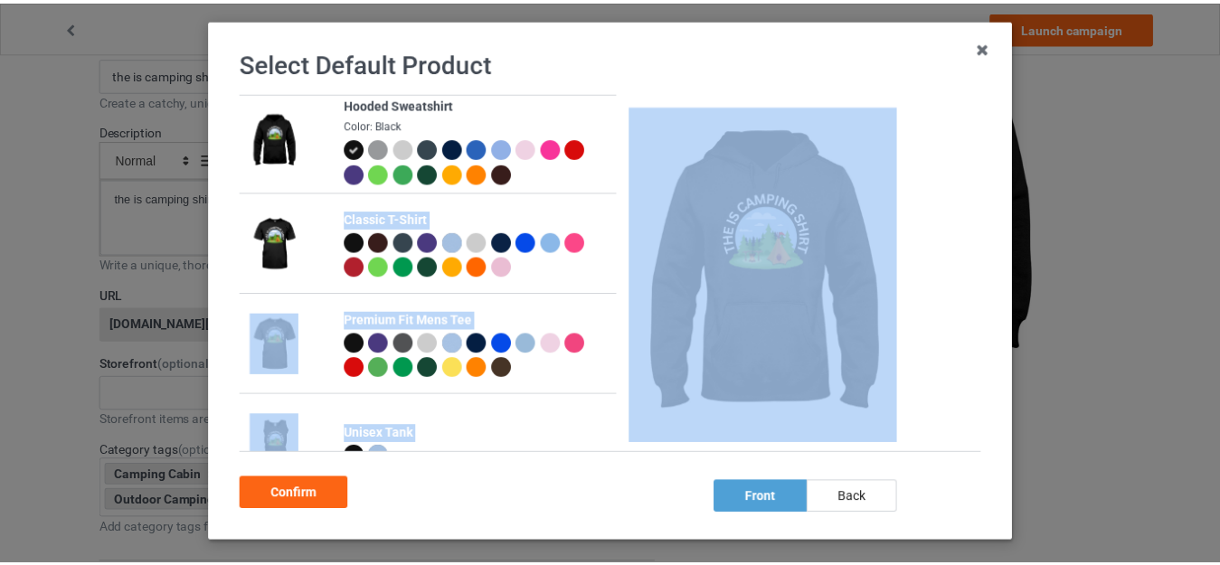
scroll to position [87, 0]
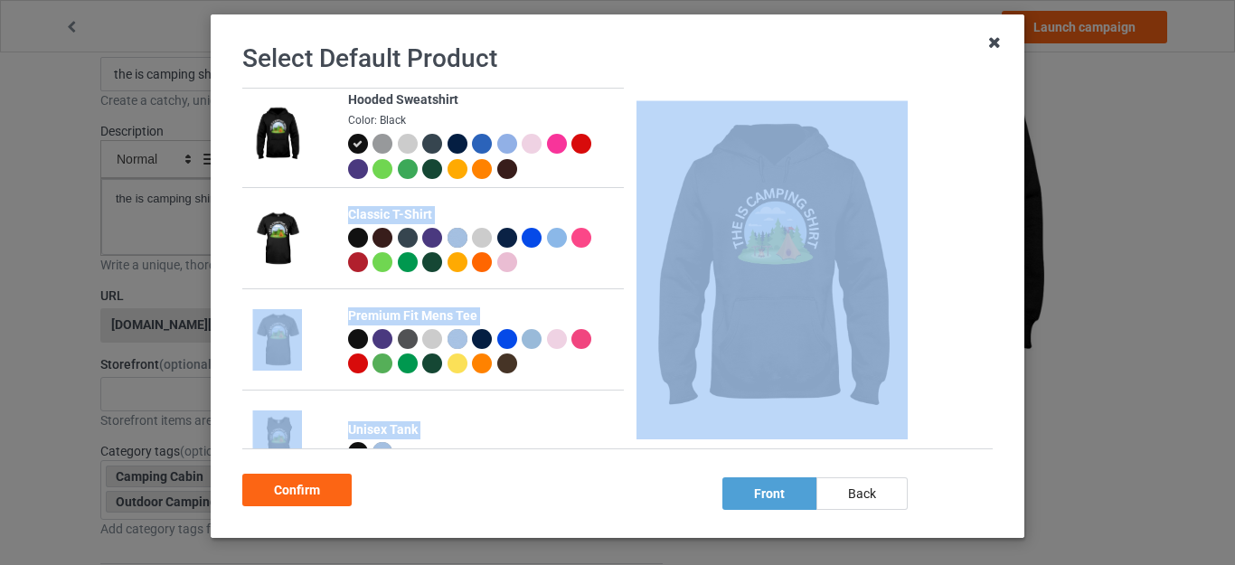
click at [983, 46] on icon at bounding box center [994, 42] width 29 height 29
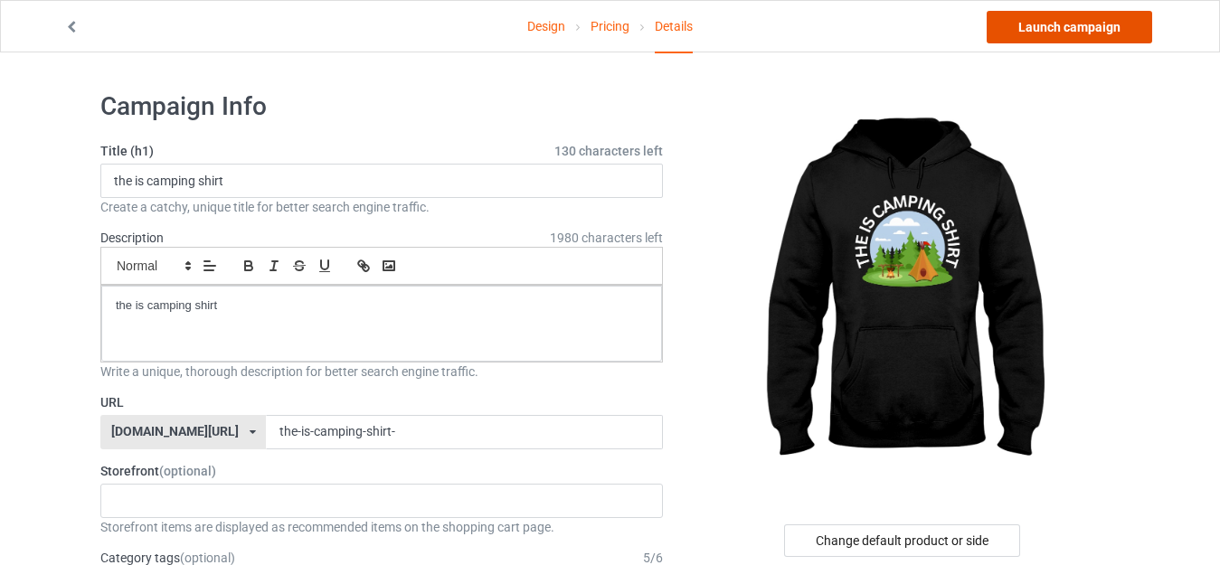
click at [1055, 17] on link "Launch campaign" at bounding box center [1069, 27] width 165 height 33
